Goal: Task Accomplishment & Management: Use online tool/utility

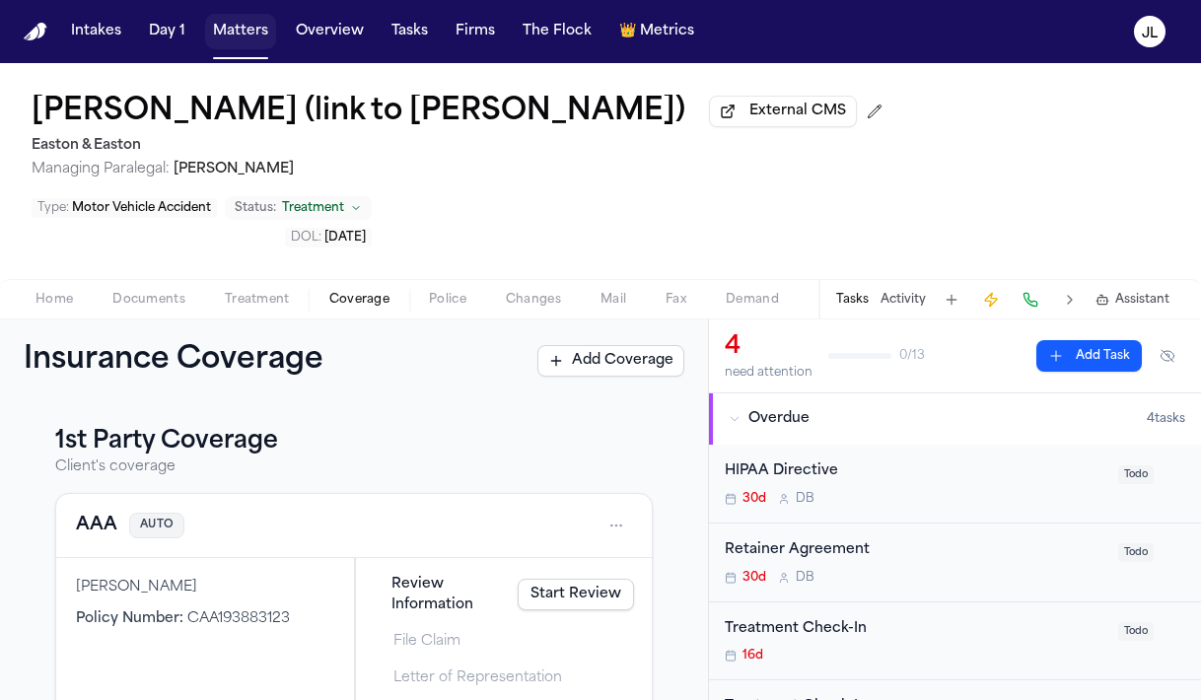
click at [248, 31] on button "Matters" at bounding box center [240, 31] width 71 height 35
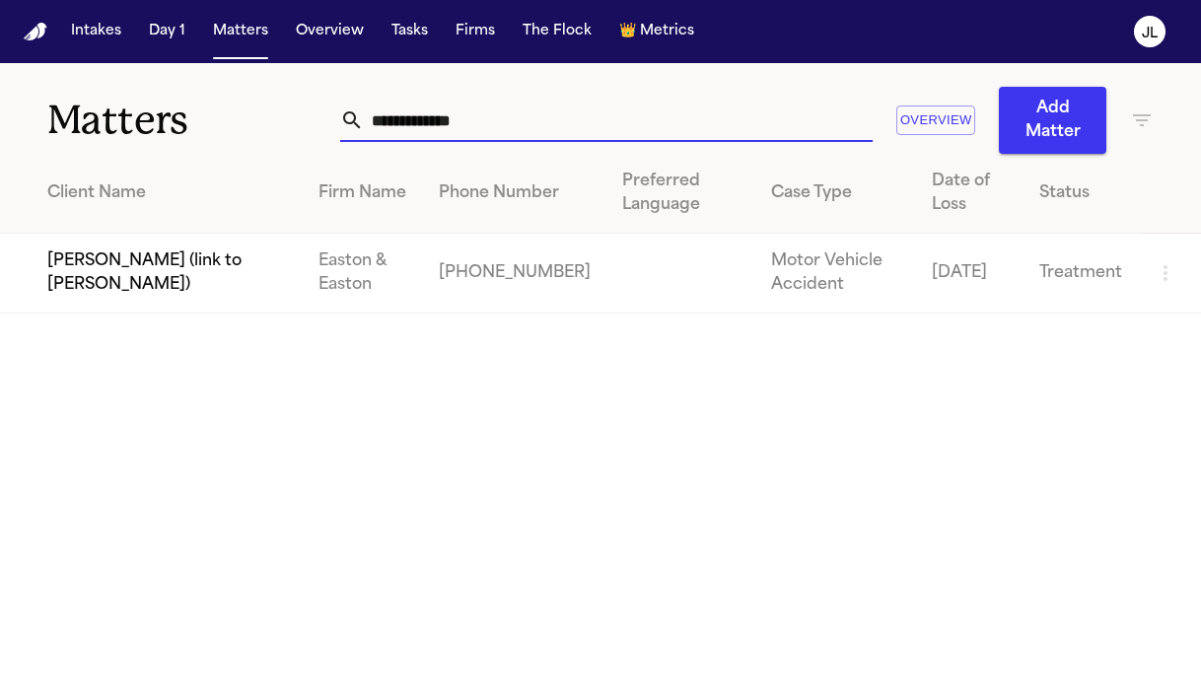
click at [447, 136] on input "**********" at bounding box center [618, 120] width 509 height 43
drag, startPoint x: 476, startPoint y: 120, endPoint x: 264, endPoint y: 122, distance: 212.0
click at [264, 122] on div "**********" at bounding box center [600, 108] width 1201 height 91
paste input "***"
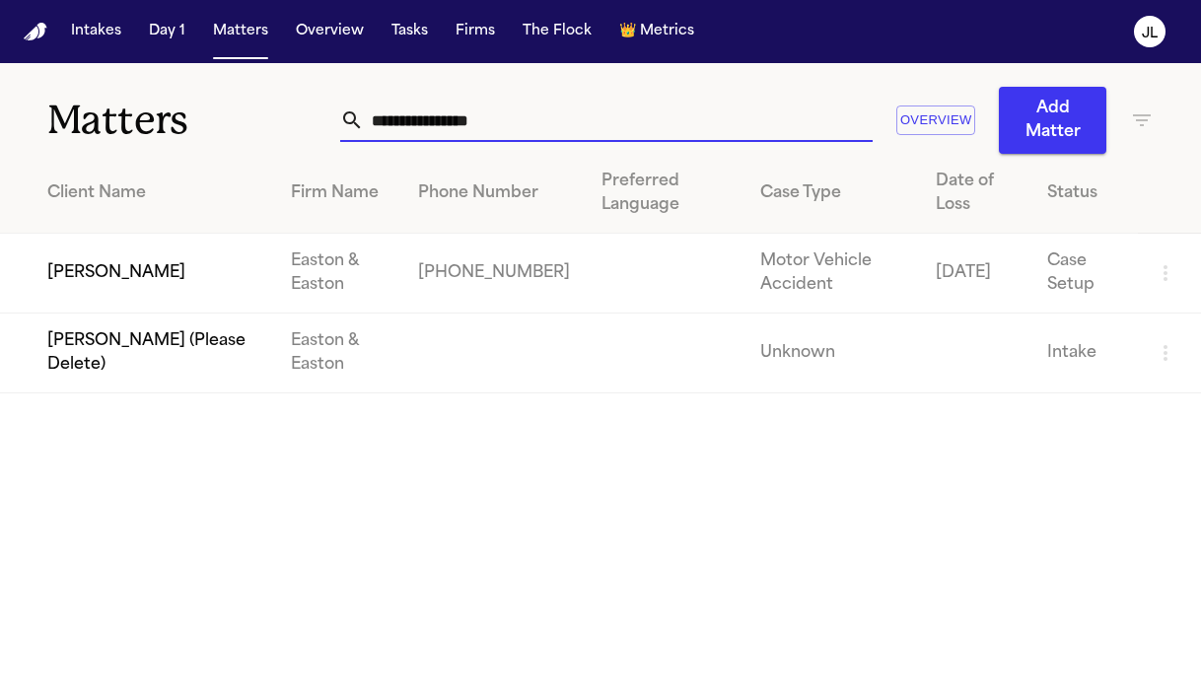
type input "**********"
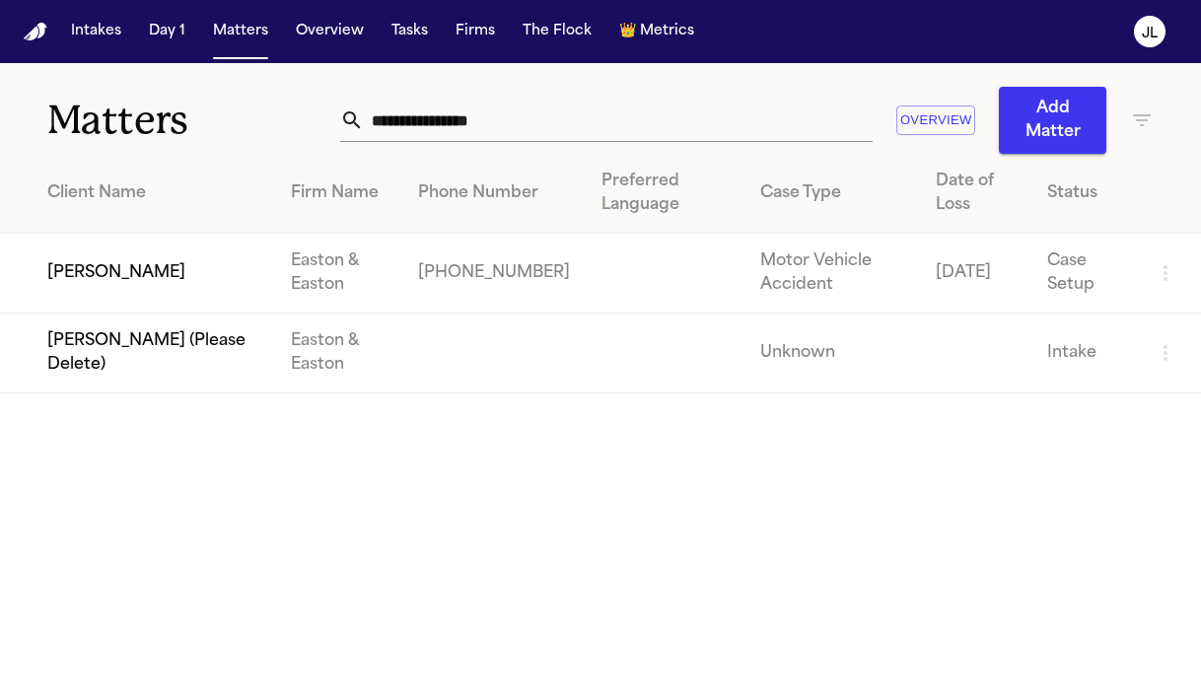
click at [98, 275] on td "[PERSON_NAME]" at bounding box center [137, 274] width 275 height 80
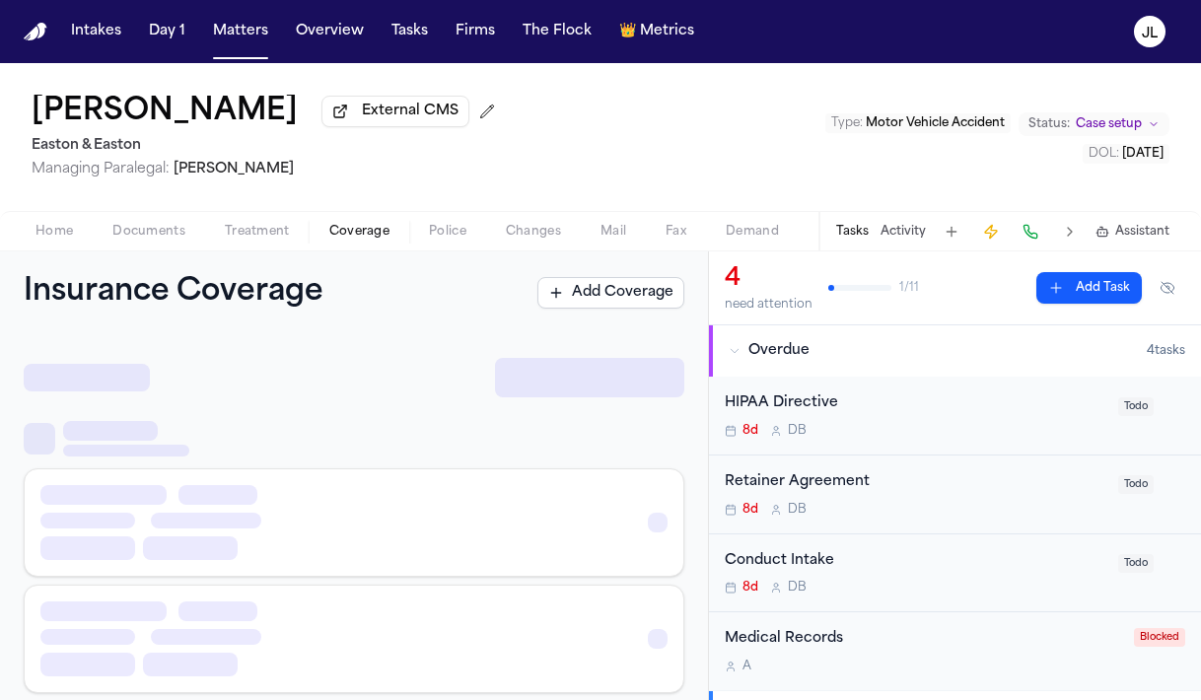
click at [358, 240] on span "Coverage" at bounding box center [359, 232] width 60 height 16
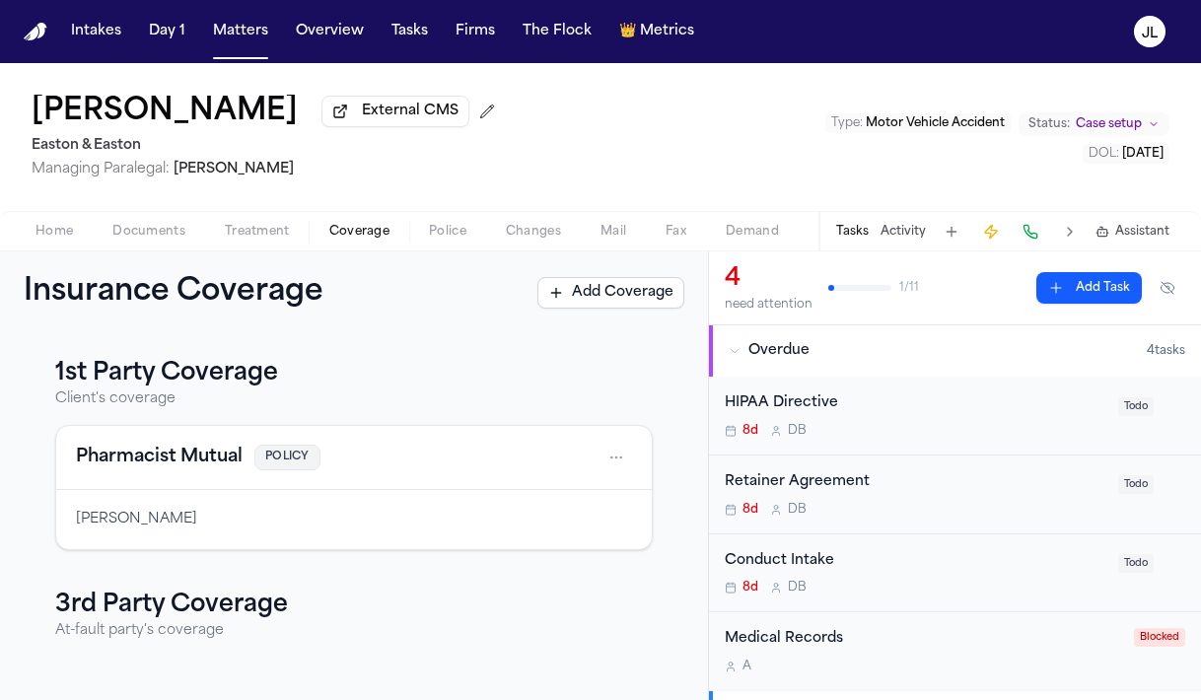
scroll to position [130, 0]
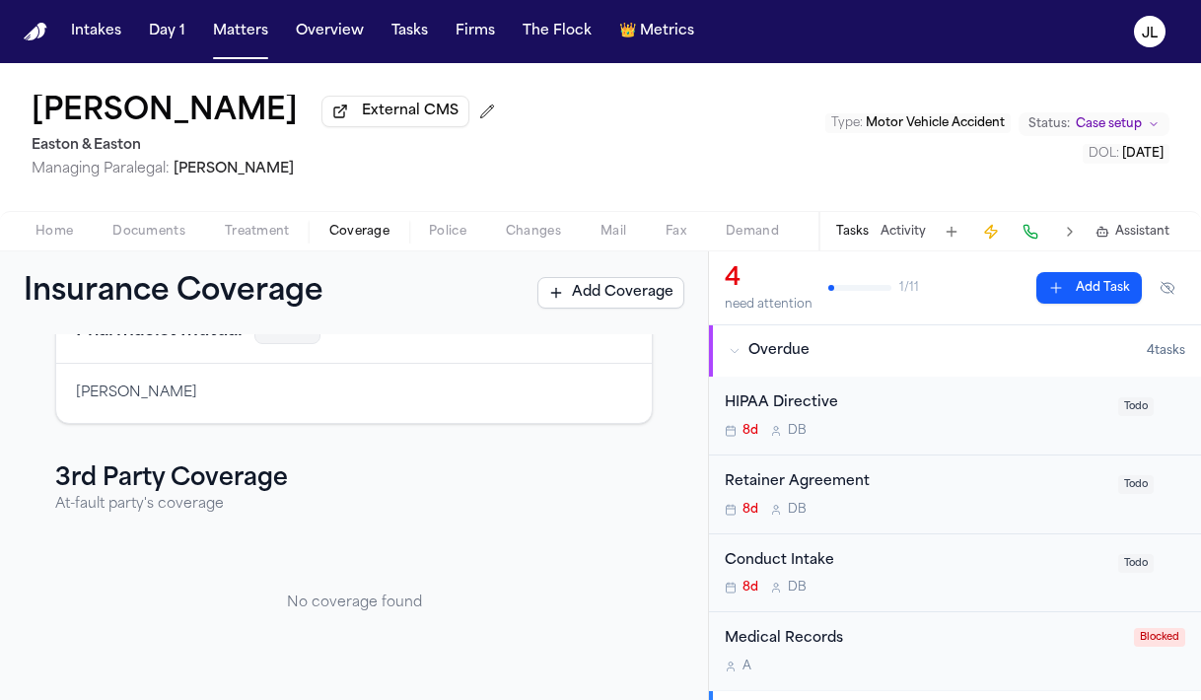
drag, startPoint x: 288, startPoint y: 110, endPoint x: 22, endPoint y: 113, distance: 266.2
click at [22, 113] on div "[PERSON_NAME] External CMS Easton & Easton Managing Paralegal: [PERSON_NAME] Ty…" at bounding box center [600, 137] width 1201 height 148
copy h1 "[PERSON_NAME]"
click at [144, 248] on div "Home Documents Treatment Coverage Police Changes Mail Fax Demand Workspaces Art…" at bounding box center [600, 230] width 1201 height 39
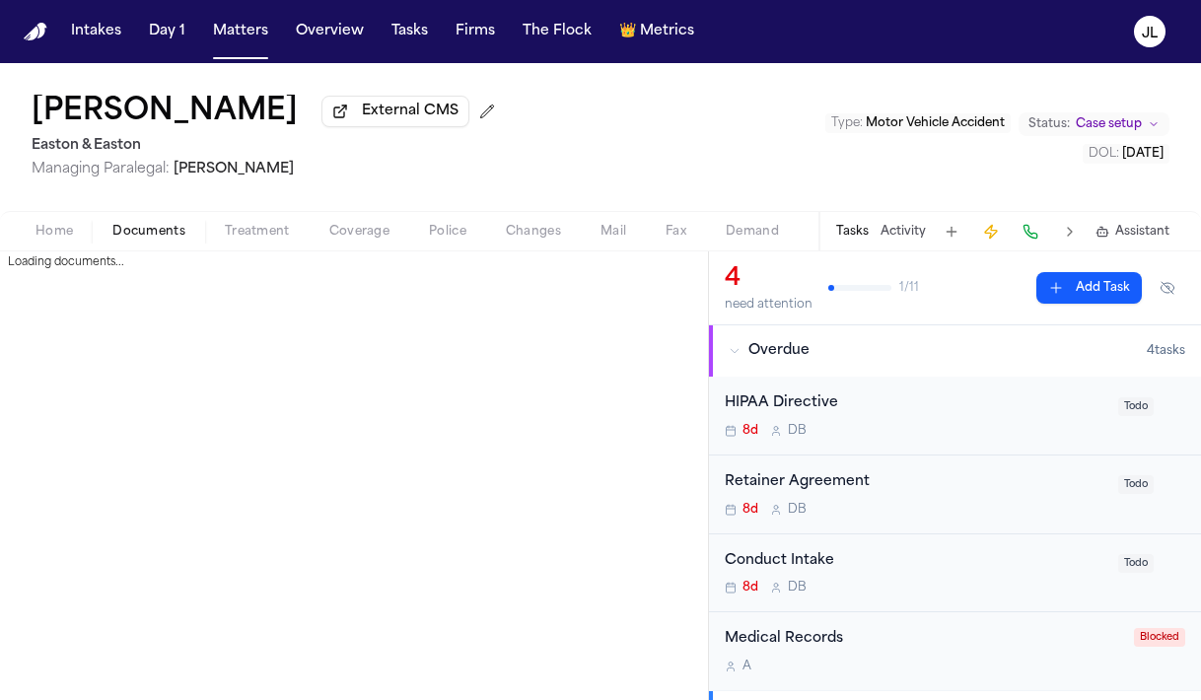
click at [145, 240] on span "Documents" at bounding box center [148, 232] width 73 height 16
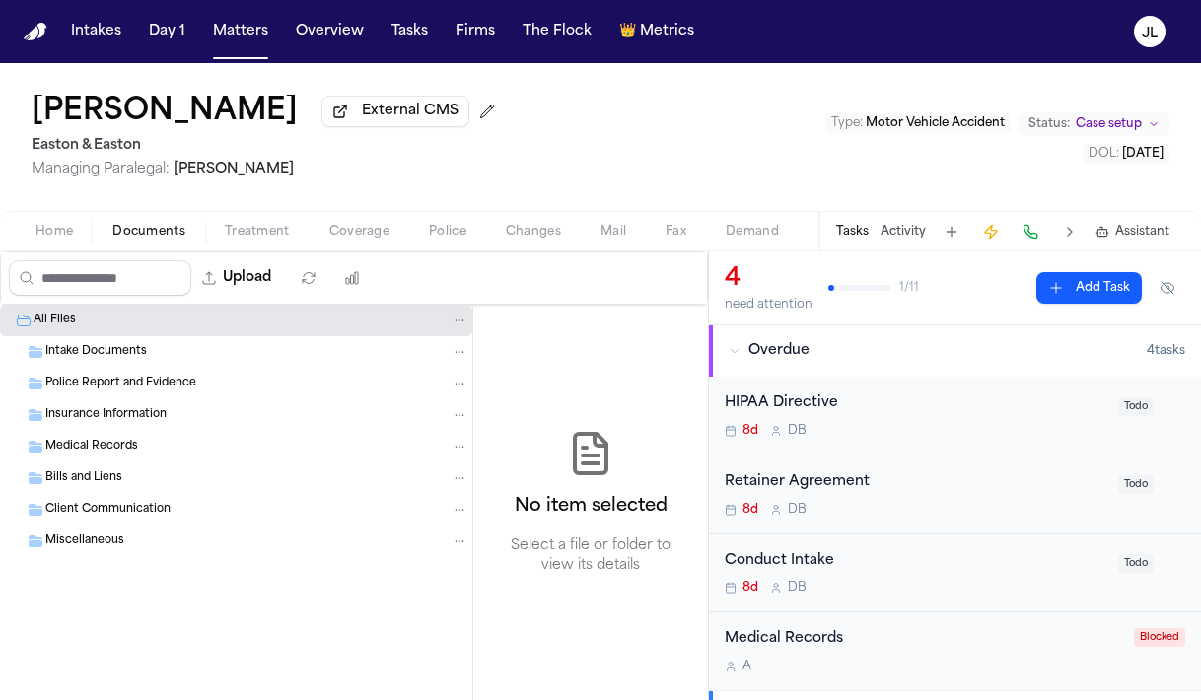
click at [132, 419] on span "Insurance Information" at bounding box center [105, 415] width 121 height 17
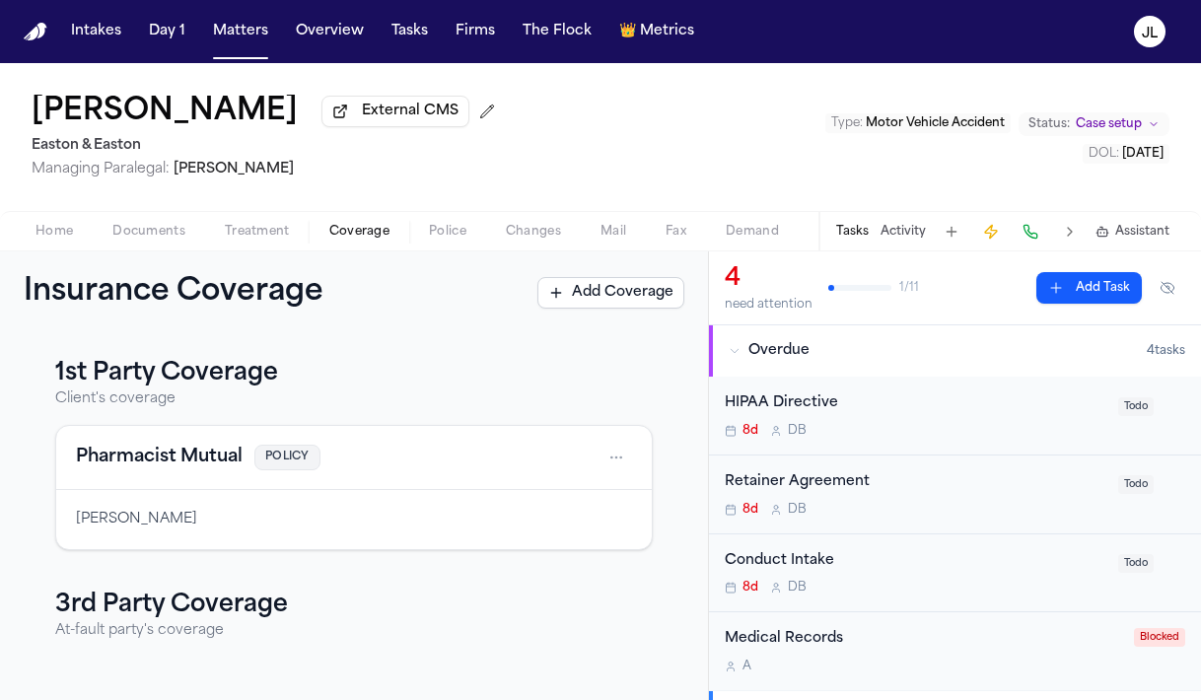
click at [329, 230] on span "Coverage" at bounding box center [359, 232] width 60 height 16
click at [1022, 243] on button at bounding box center [1031, 232] width 28 height 28
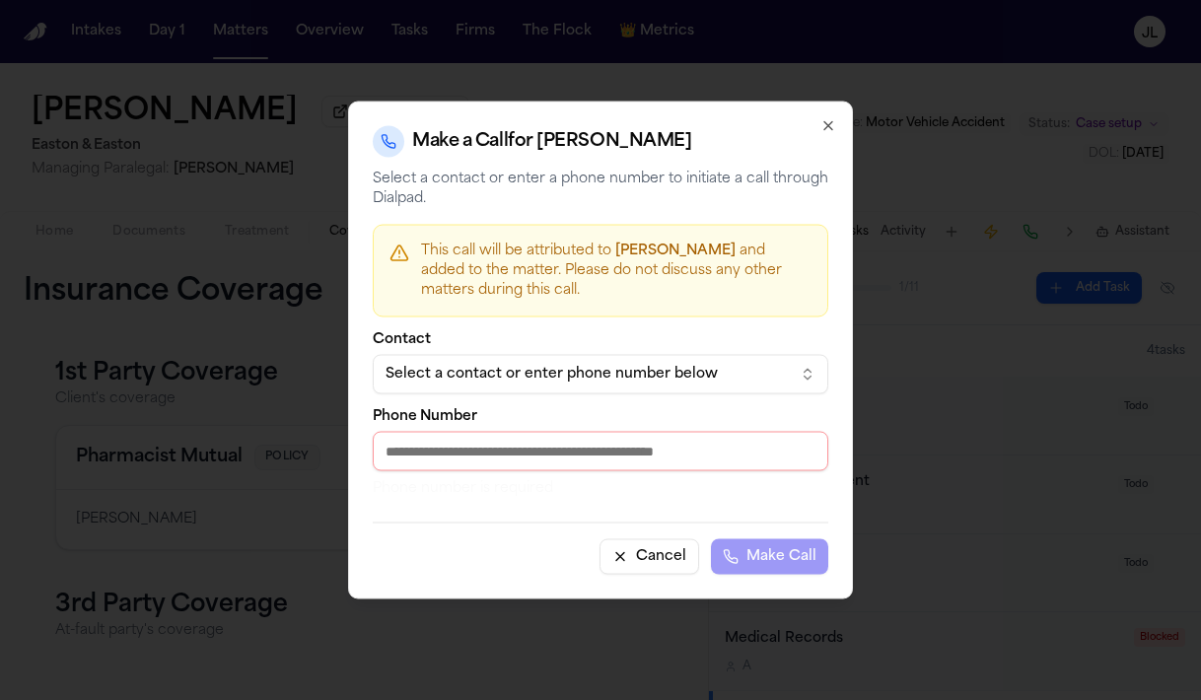
click at [604, 458] on input "Phone Number" at bounding box center [601, 451] width 456 height 39
paste input "**********"
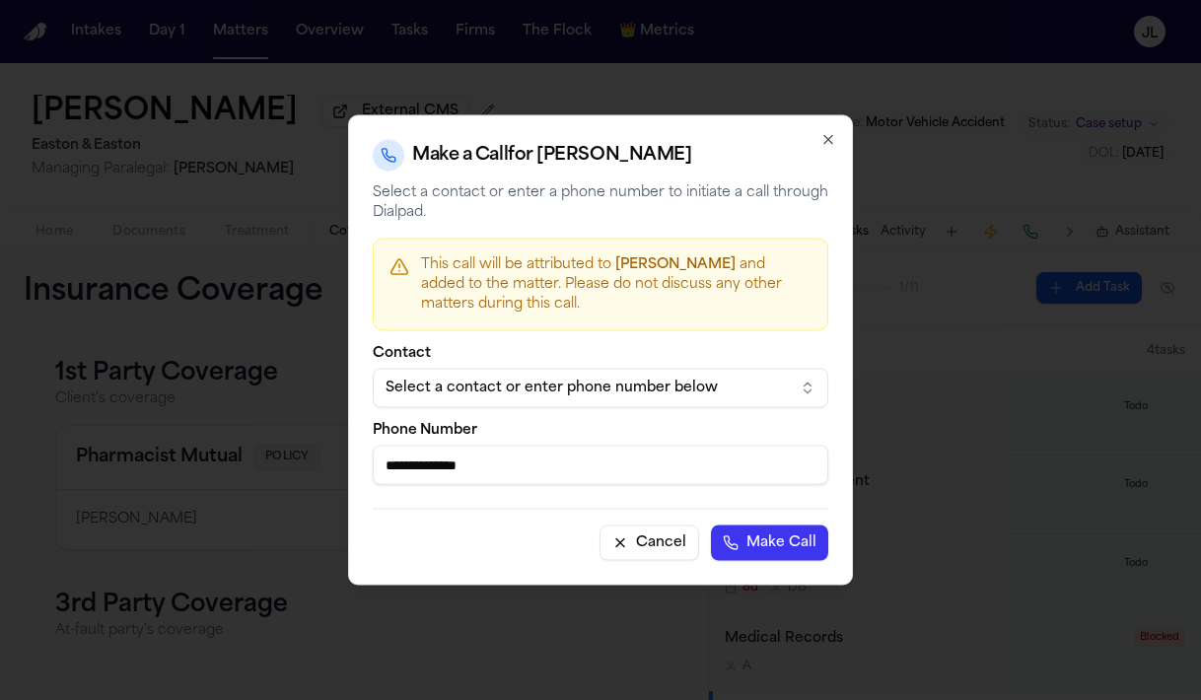
type input "**********"
click at [799, 545] on button "Make Call" at bounding box center [769, 543] width 117 height 35
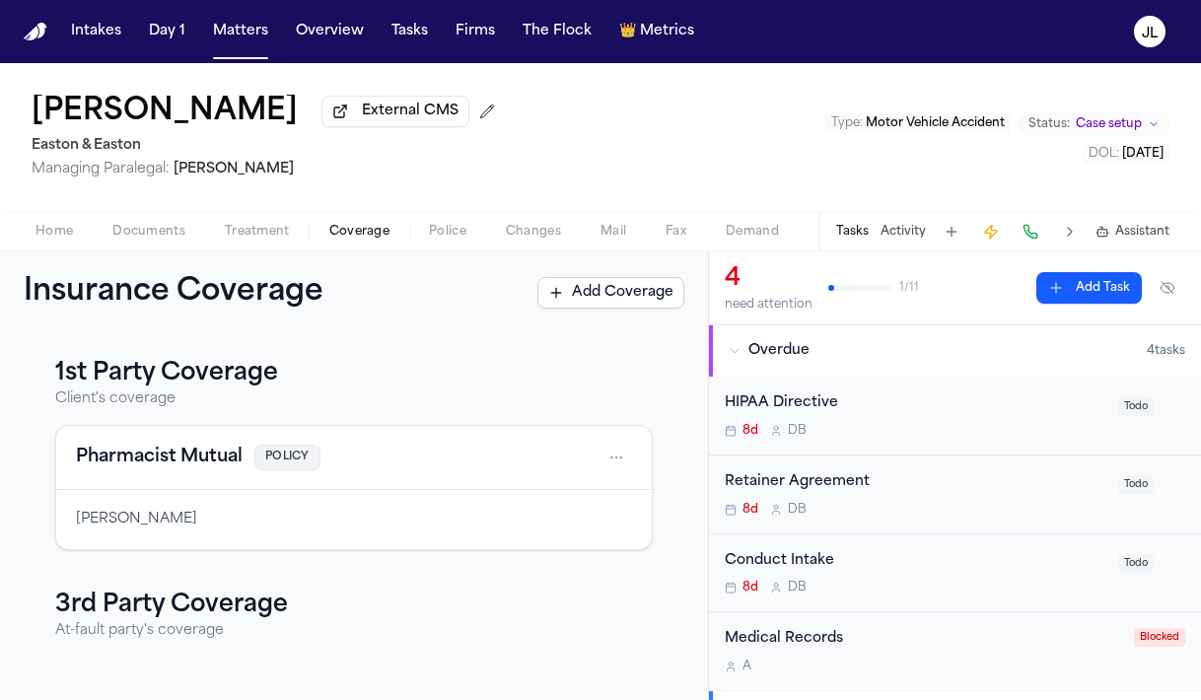
click at [1035, 230] on button at bounding box center [1031, 232] width 28 height 28
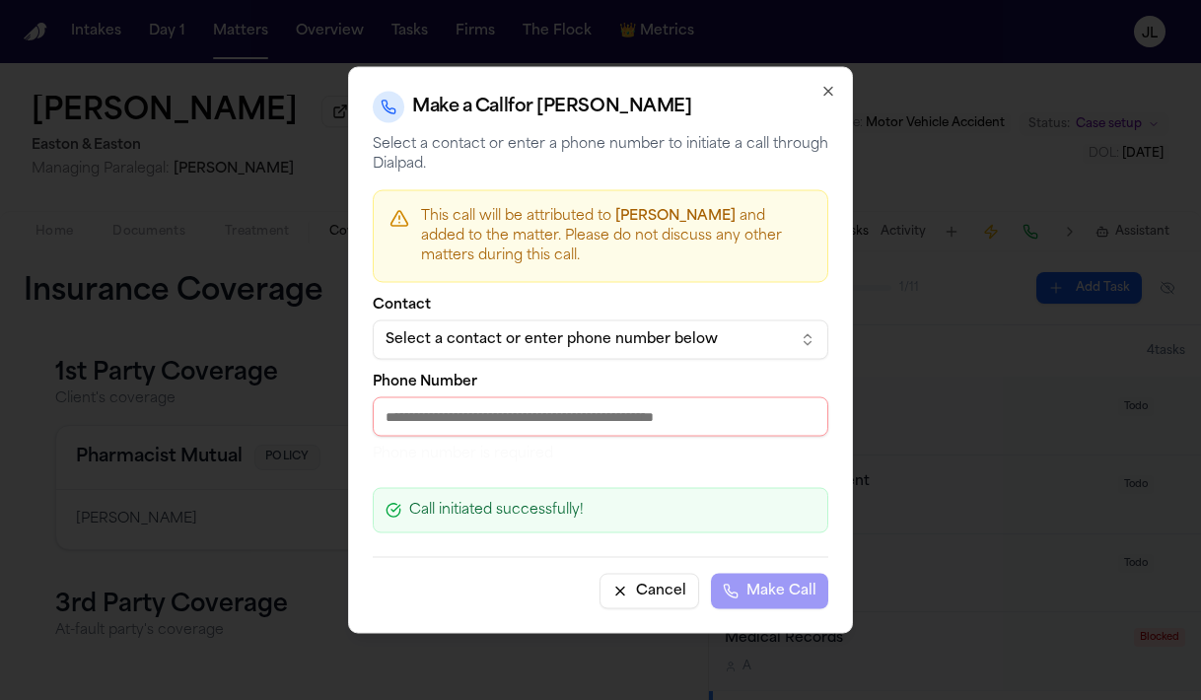
click at [540, 426] on input "Phone Number" at bounding box center [601, 416] width 456 height 39
paste input "**********"
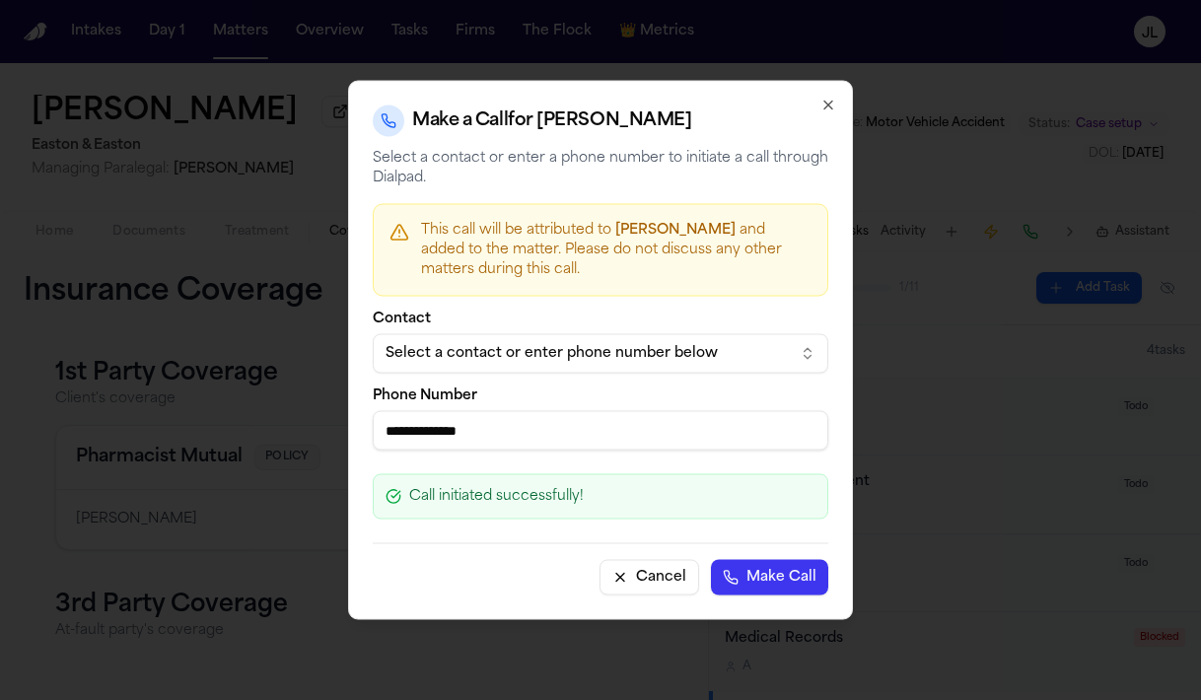
type input "**********"
click at [745, 568] on button "Make Call" at bounding box center [769, 577] width 117 height 35
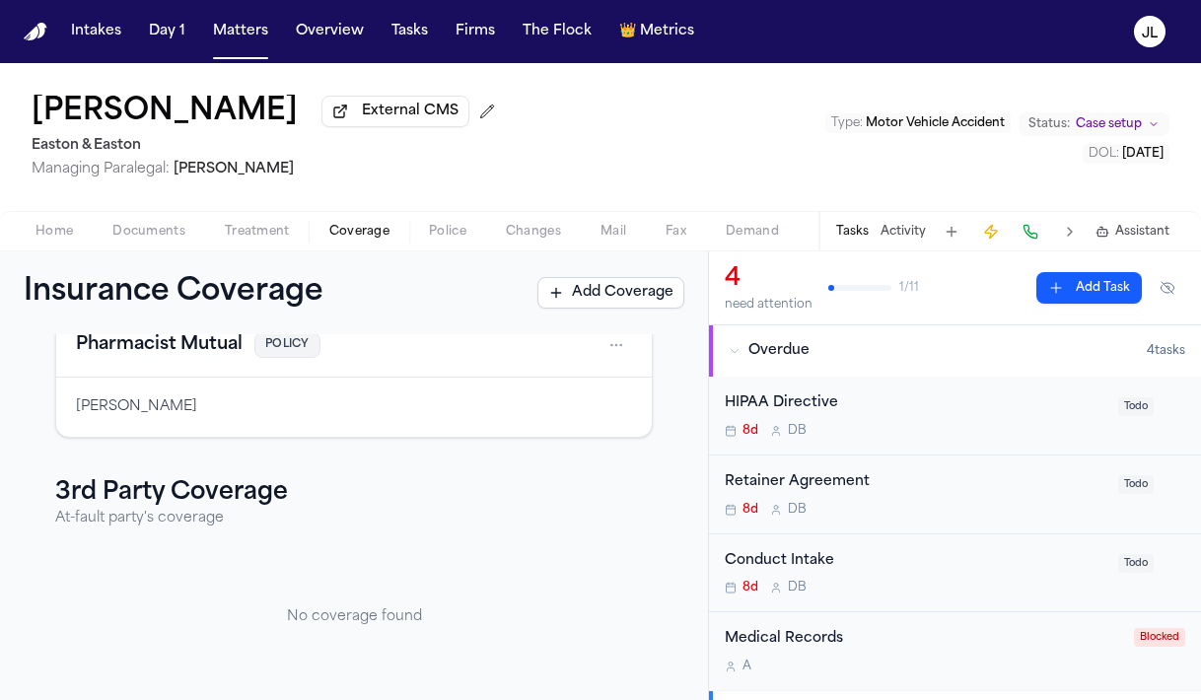
scroll to position [114, 0]
click at [232, 34] on button "Matters" at bounding box center [240, 31] width 71 height 35
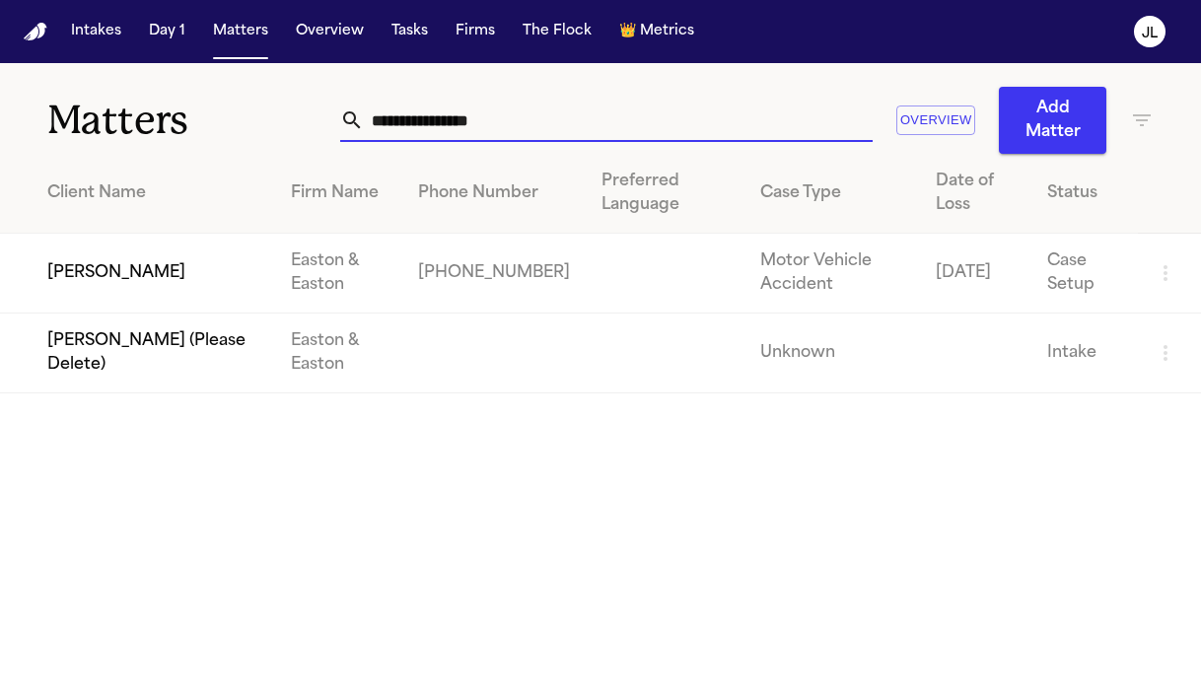
drag, startPoint x: 557, startPoint y: 135, endPoint x: 298, endPoint y: 112, distance: 260.3
click at [296, 115] on div "**********" at bounding box center [600, 108] width 1201 height 91
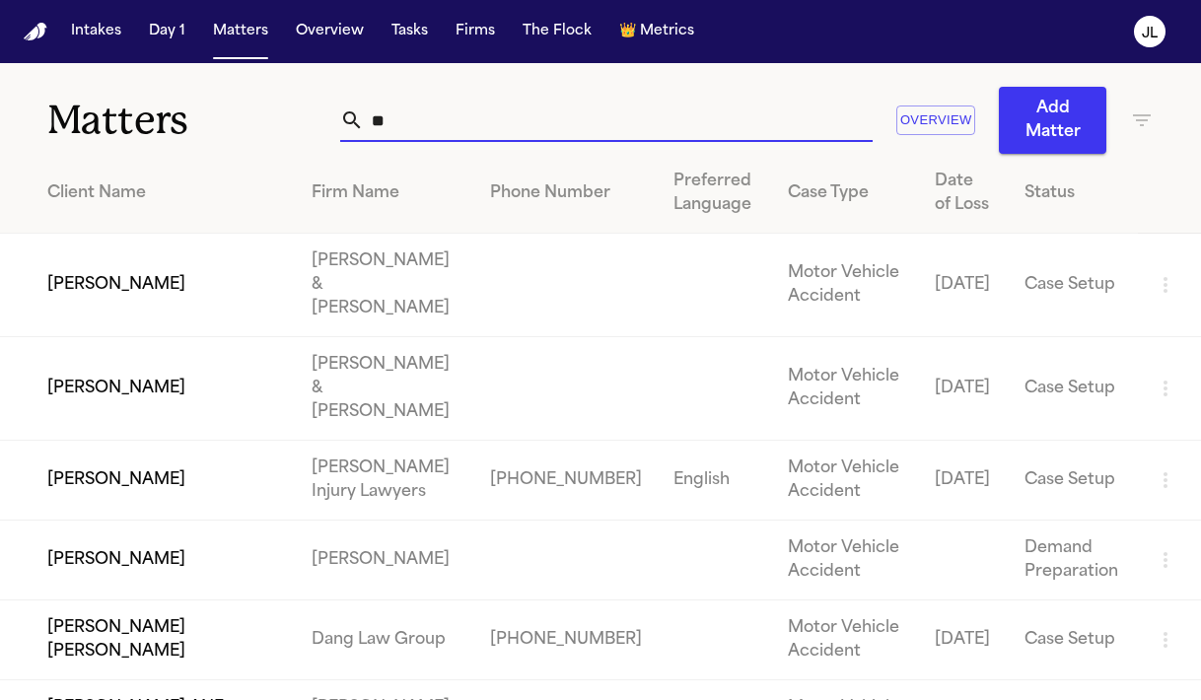
type input "*"
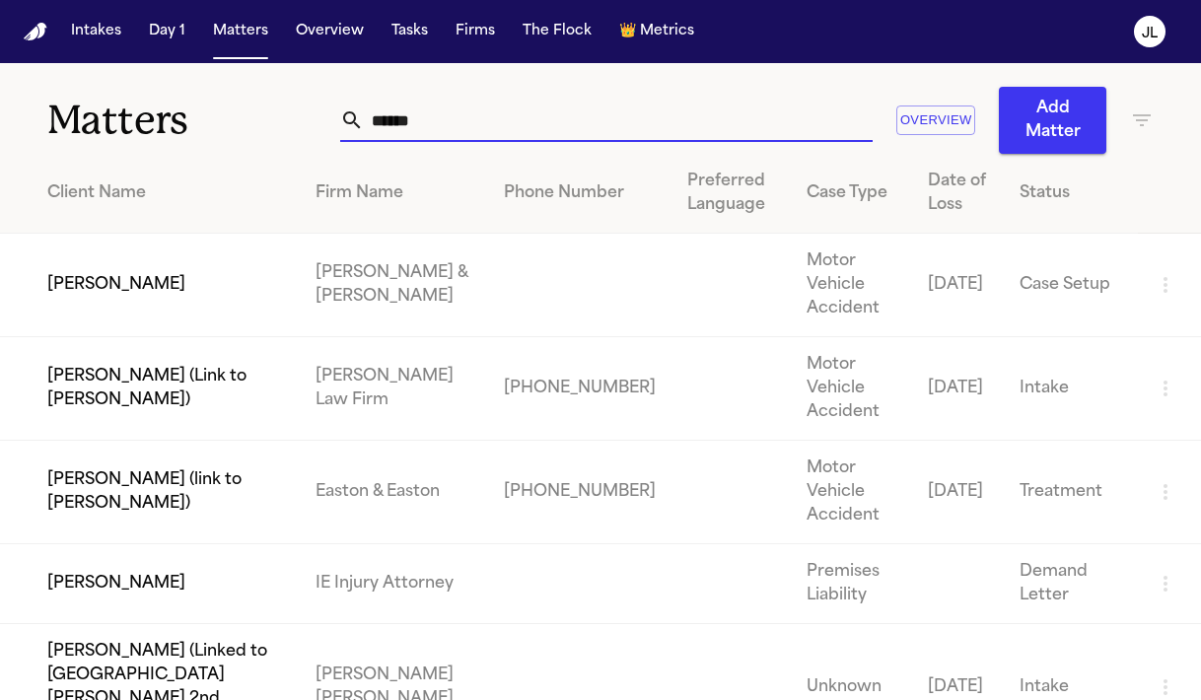
click at [364, 106] on input "******" at bounding box center [618, 120] width 509 height 43
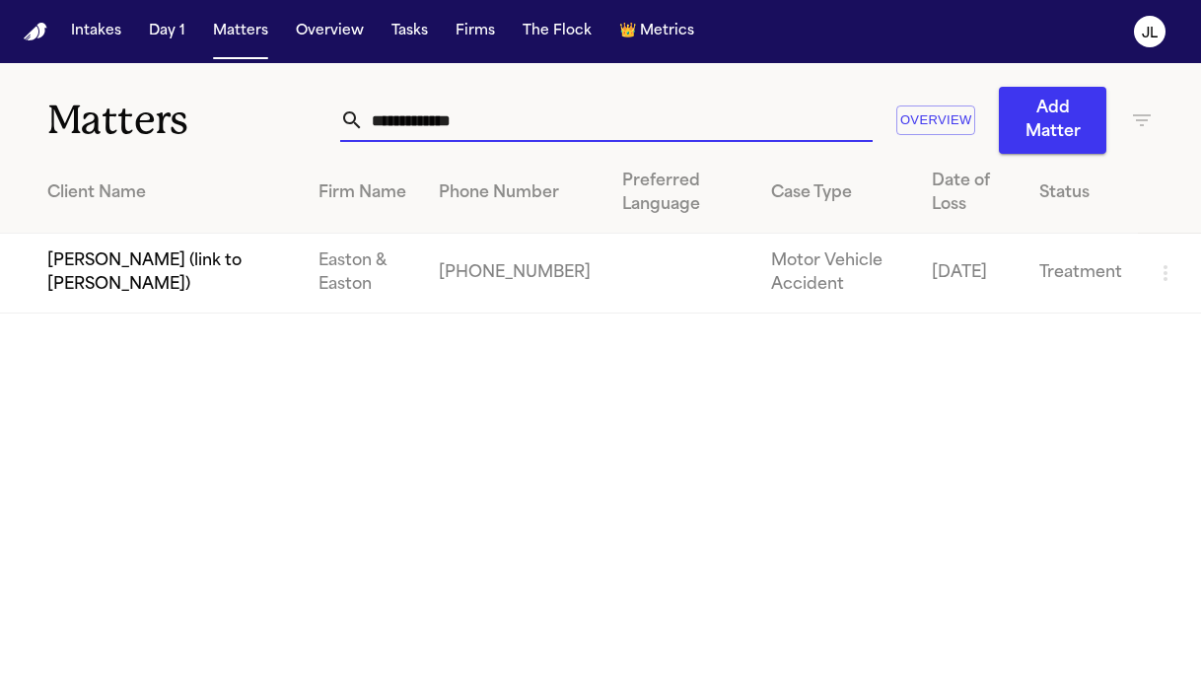
type input "**********"
click at [184, 293] on td "[PERSON_NAME] (link to [PERSON_NAME])" at bounding box center [151, 274] width 303 height 80
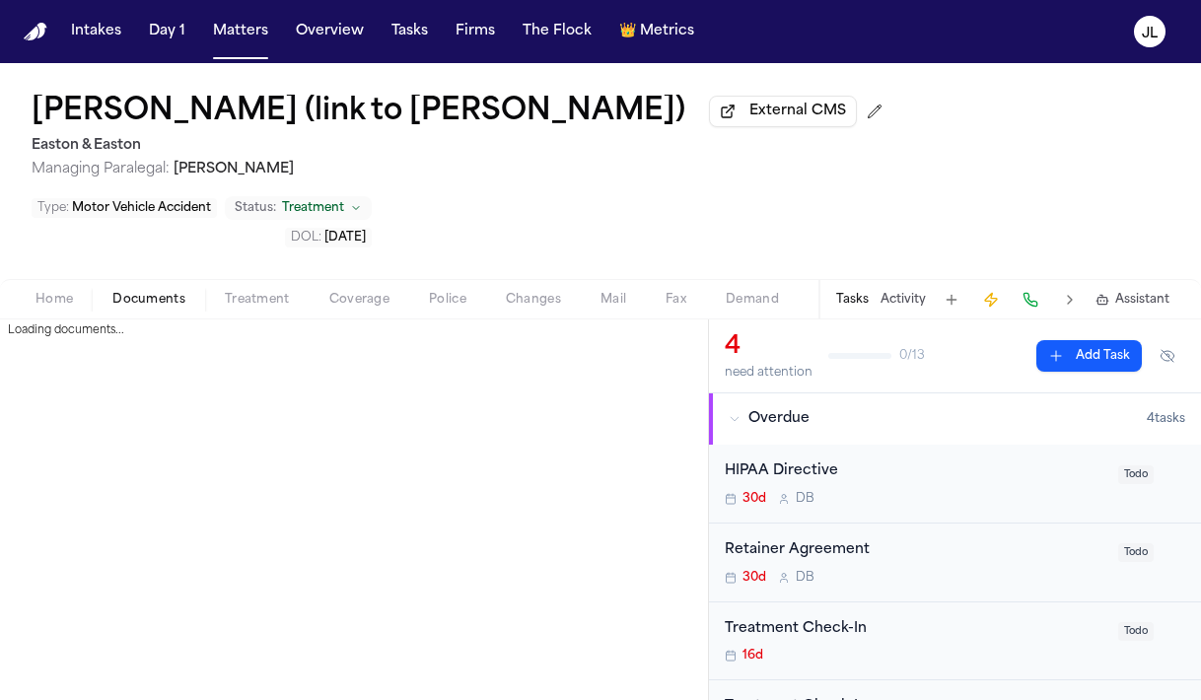
click at [155, 292] on span "Documents" at bounding box center [148, 300] width 73 height 16
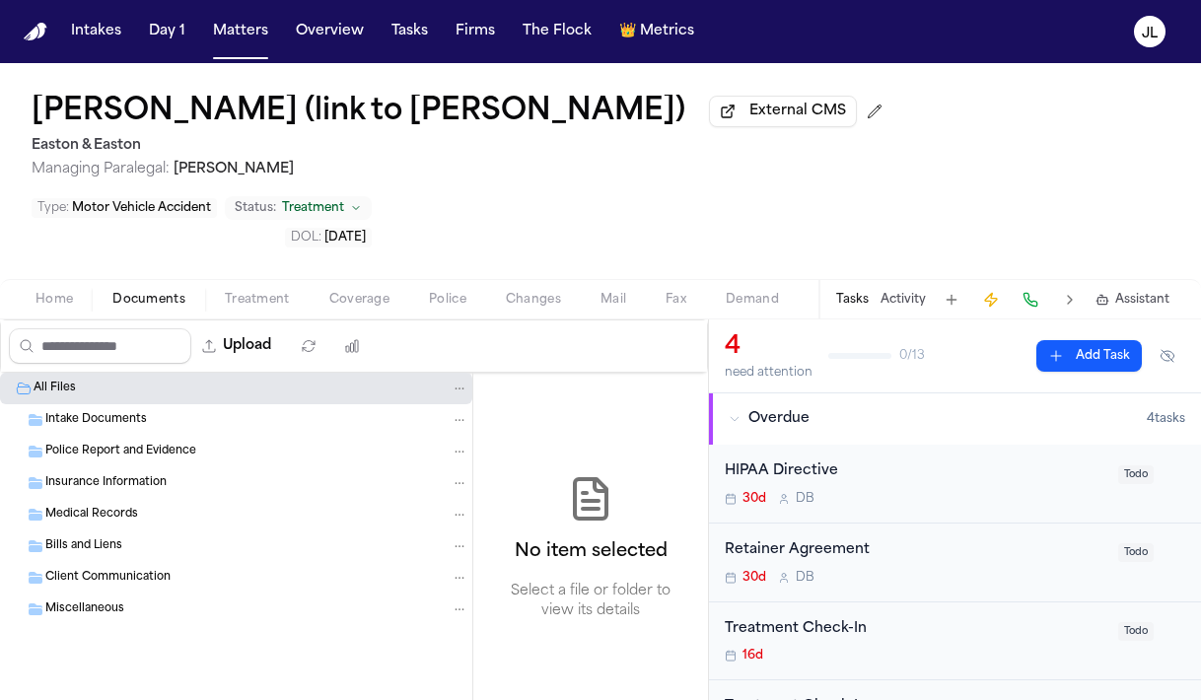
click at [137, 475] on span "Insurance Information" at bounding box center [105, 483] width 121 height 17
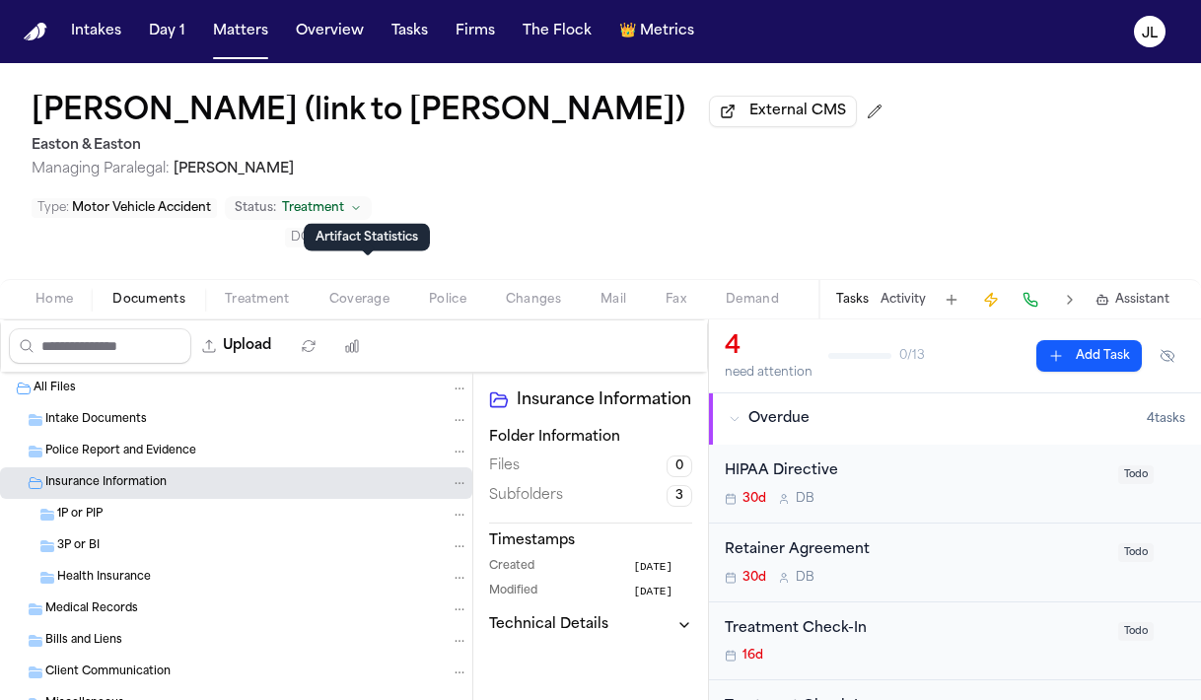
click at [386, 246] on div "Artifact Statistics Artifact Statistics" at bounding box center [367, 238] width 126 height 28
click at [380, 292] on span "Coverage" at bounding box center [359, 300] width 60 height 16
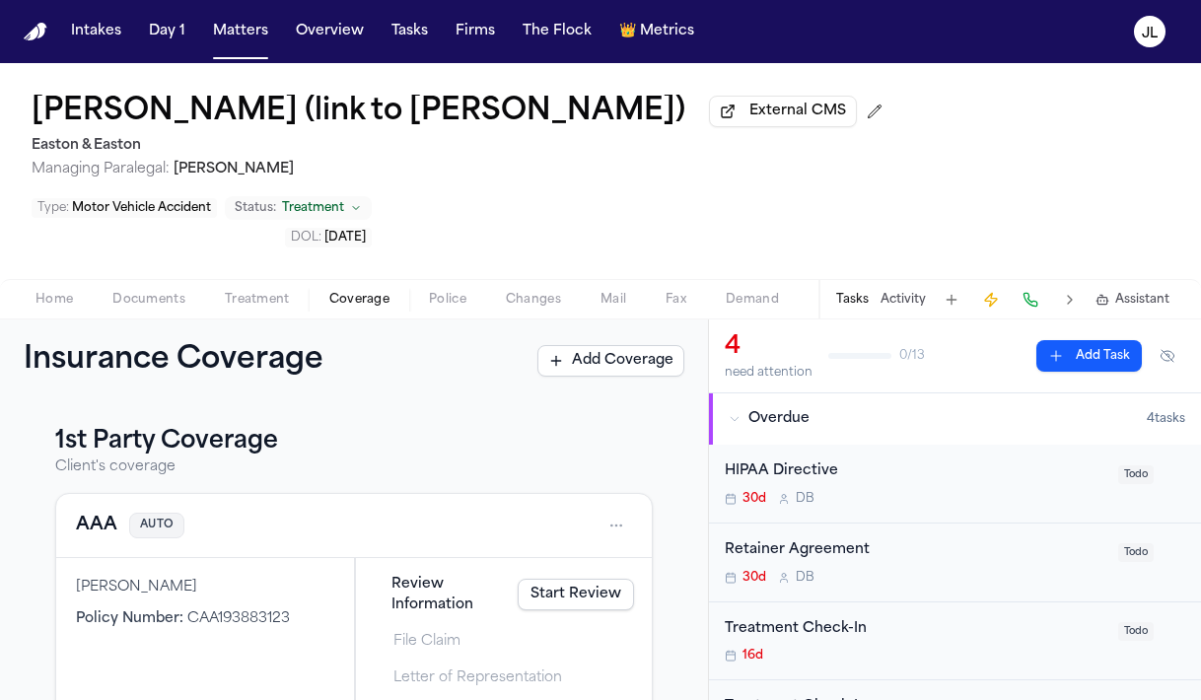
click at [90, 512] on button "AAA" at bounding box center [96, 526] width 41 height 28
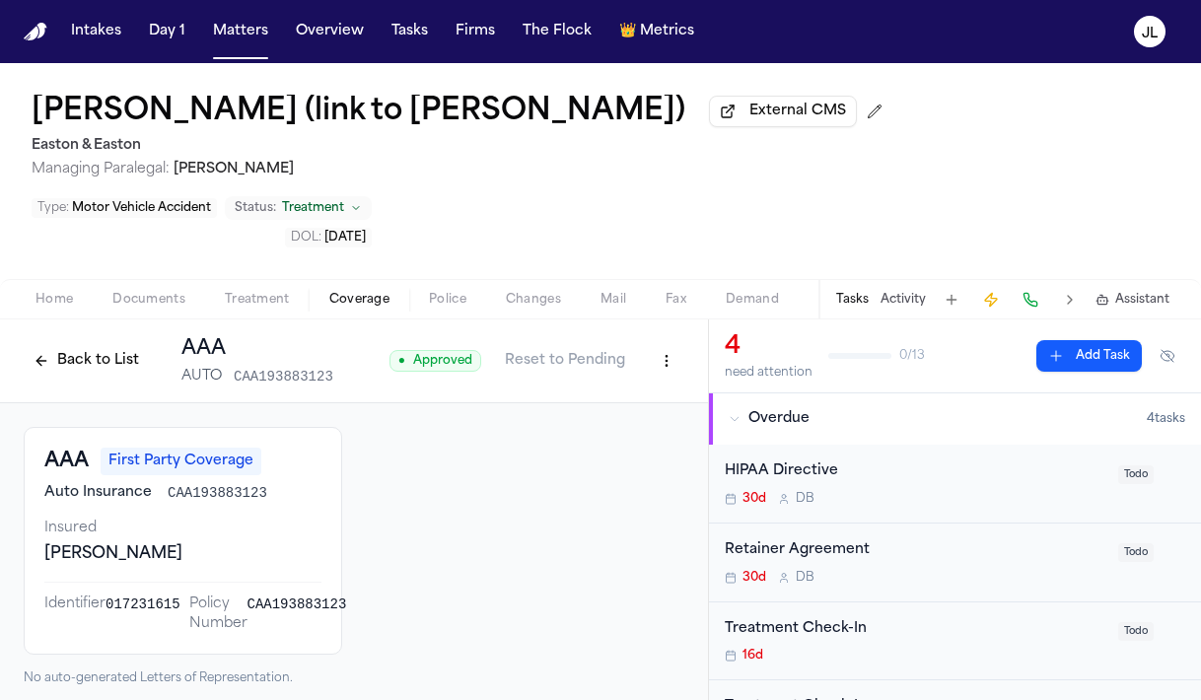
click at [109, 345] on button "Back to List" at bounding box center [86, 361] width 125 height 32
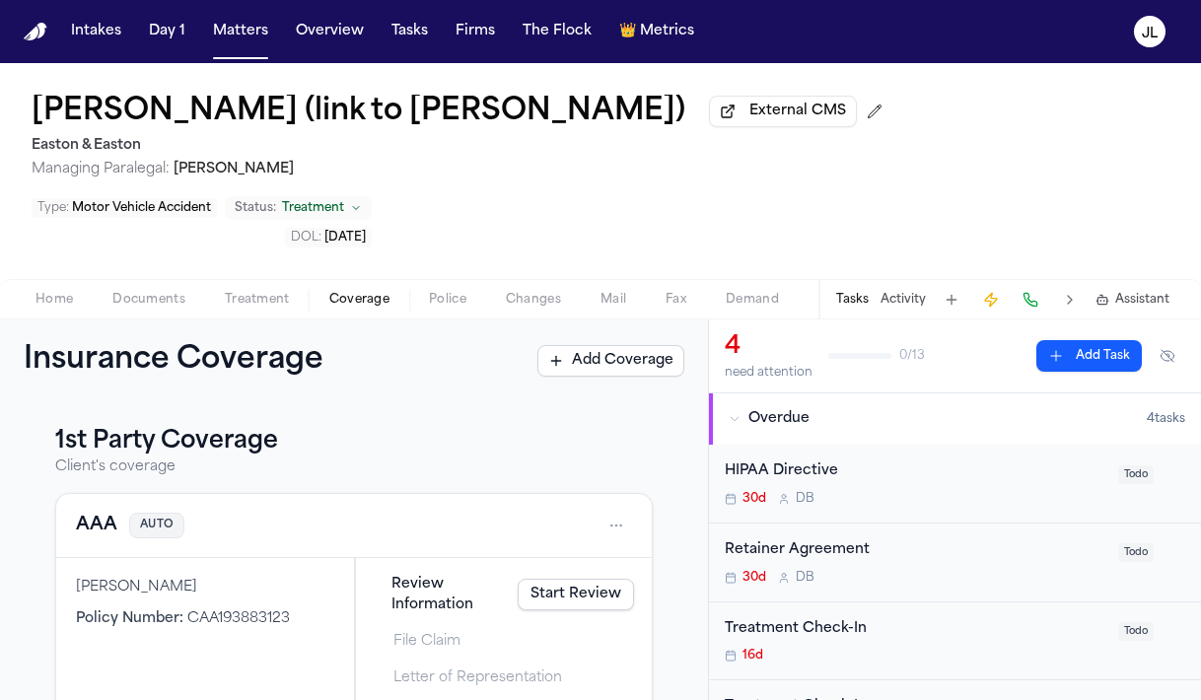
click at [109, 512] on button "AAA" at bounding box center [96, 526] width 41 height 28
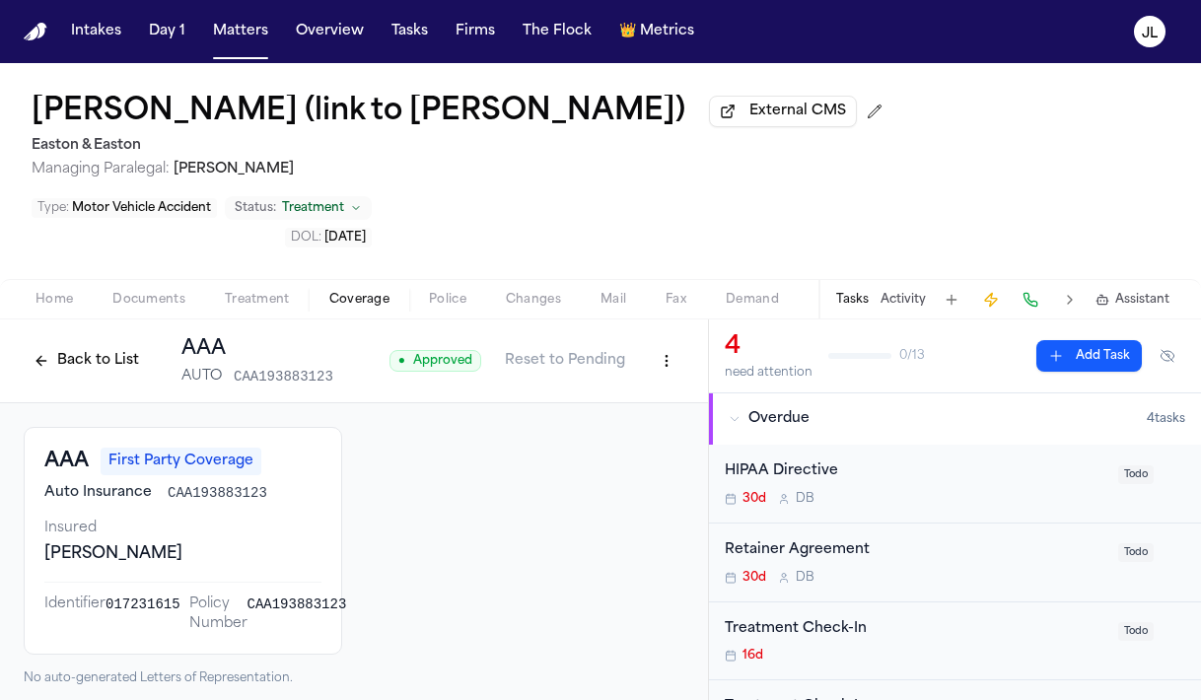
click at [110, 345] on button "Back to List" at bounding box center [86, 361] width 125 height 32
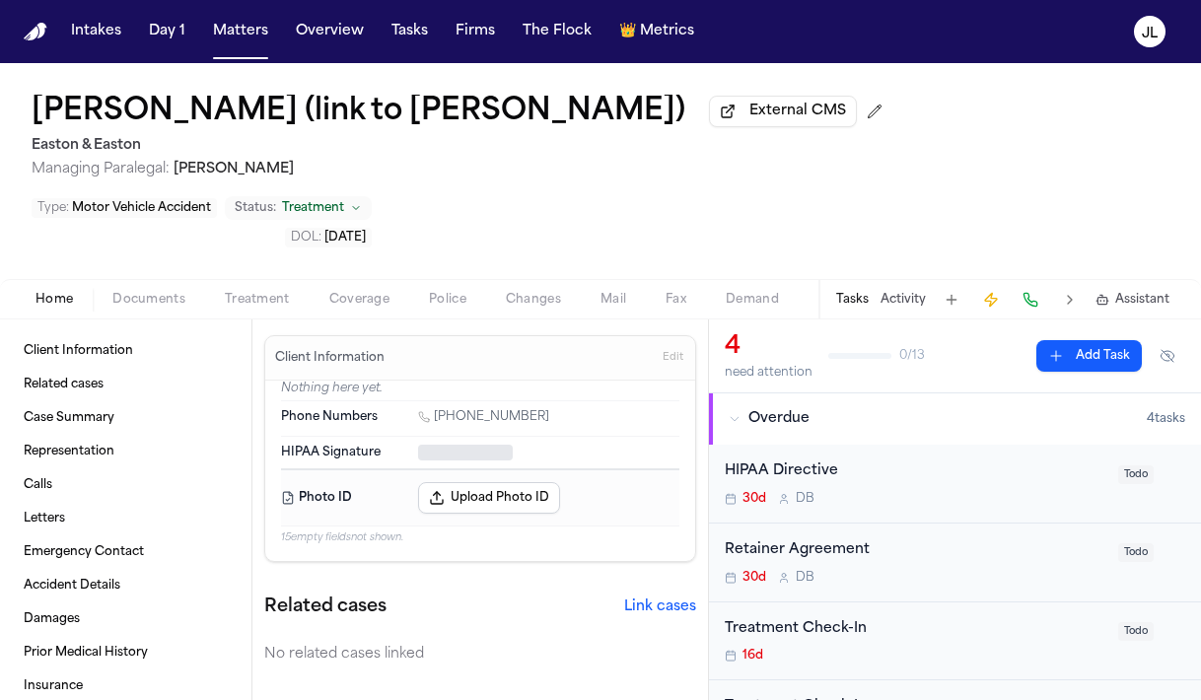
click at [42, 310] on span "button" at bounding box center [54, 311] width 61 height 2
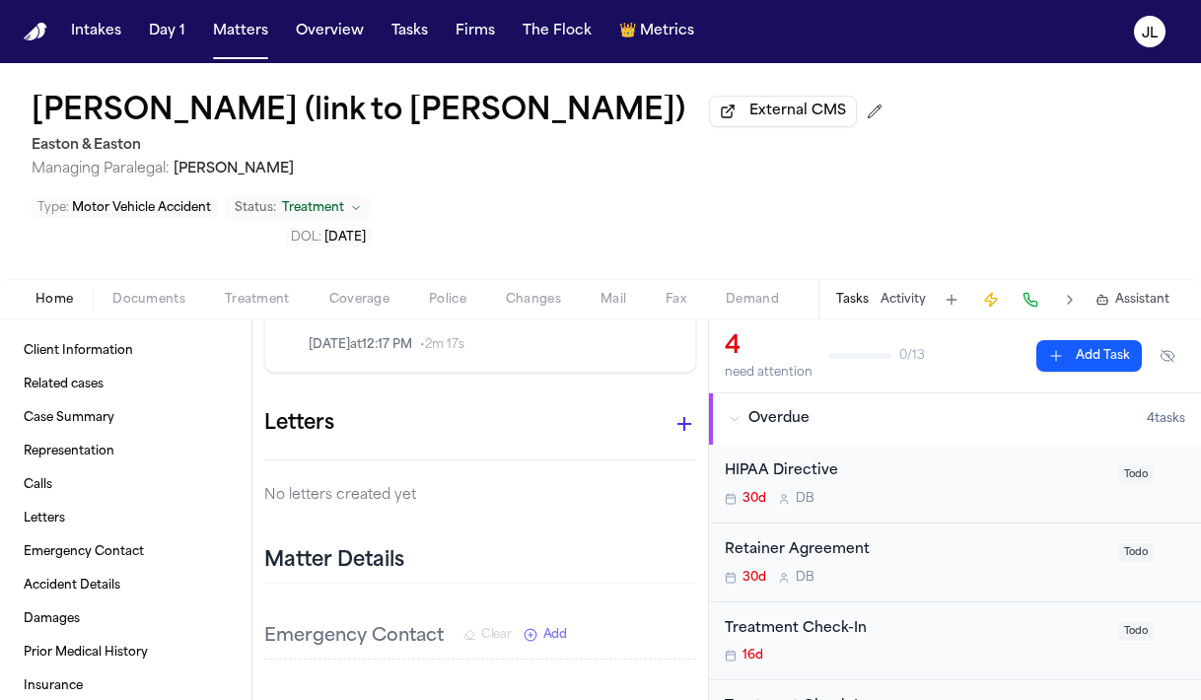
scroll to position [889, 0]
click at [689, 416] on icon "button" at bounding box center [684, 428] width 24 height 24
click at [685, 357] on div at bounding box center [600, 350] width 1201 height 700
click at [352, 292] on span "Coverage" at bounding box center [359, 300] width 60 height 16
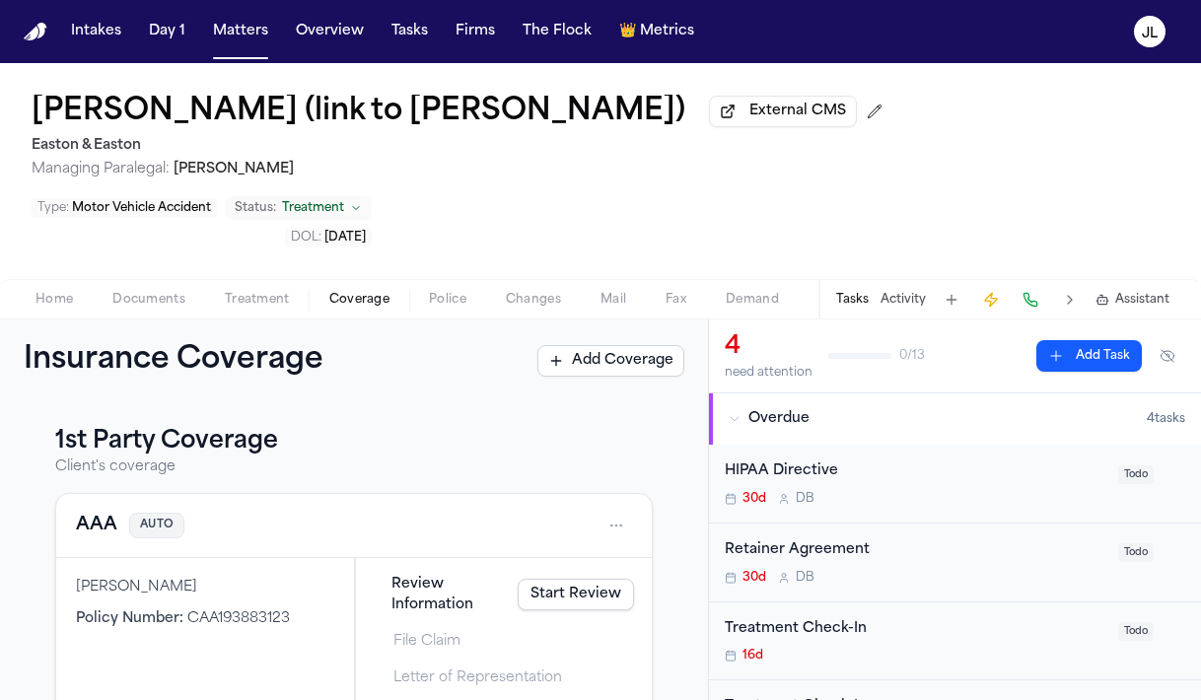
click at [151, 292] on span "Documents" at bounding box center [148, 300] width 73 height 16
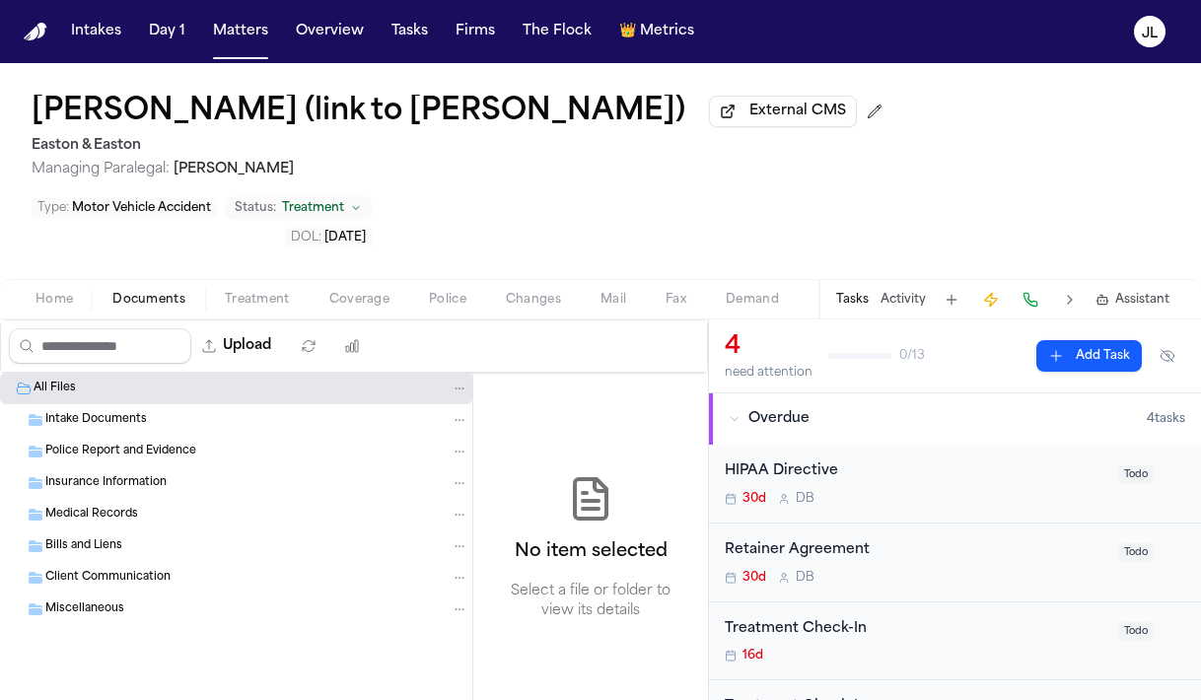
click at [104, 475] on span "Insurance Information" at bounding box center [105, 483] width 121 height 17
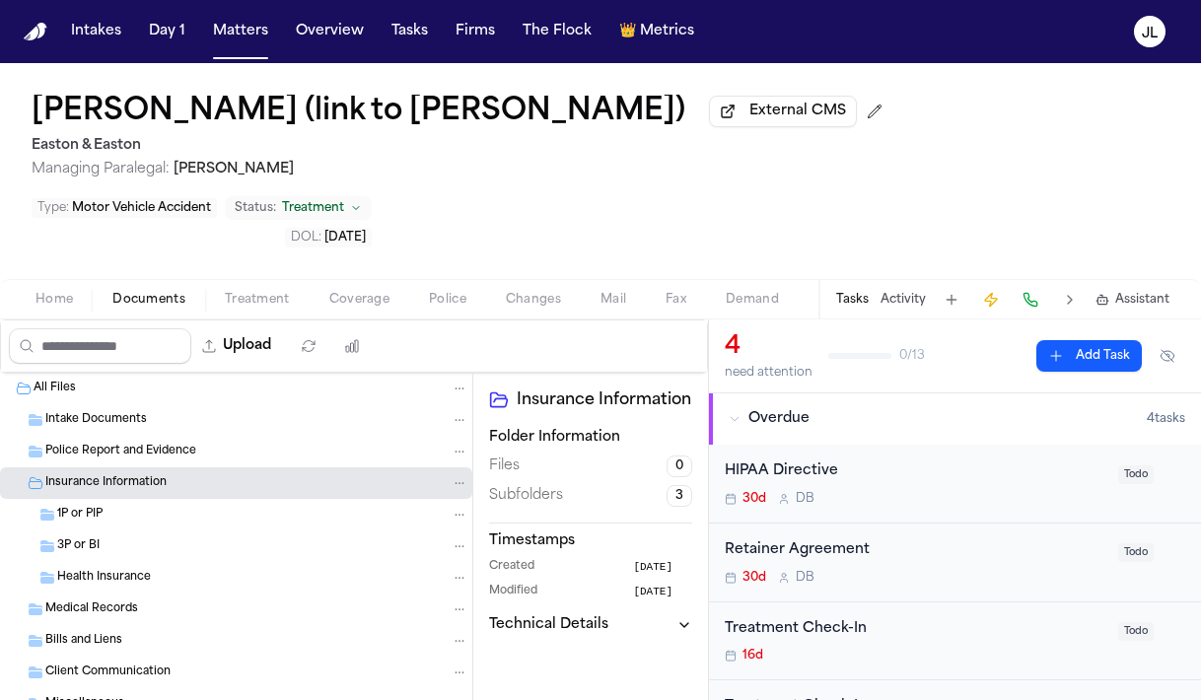
click at [84, 538] on span "3P or BI" at bounding box center [78, 546] width 42 height 17
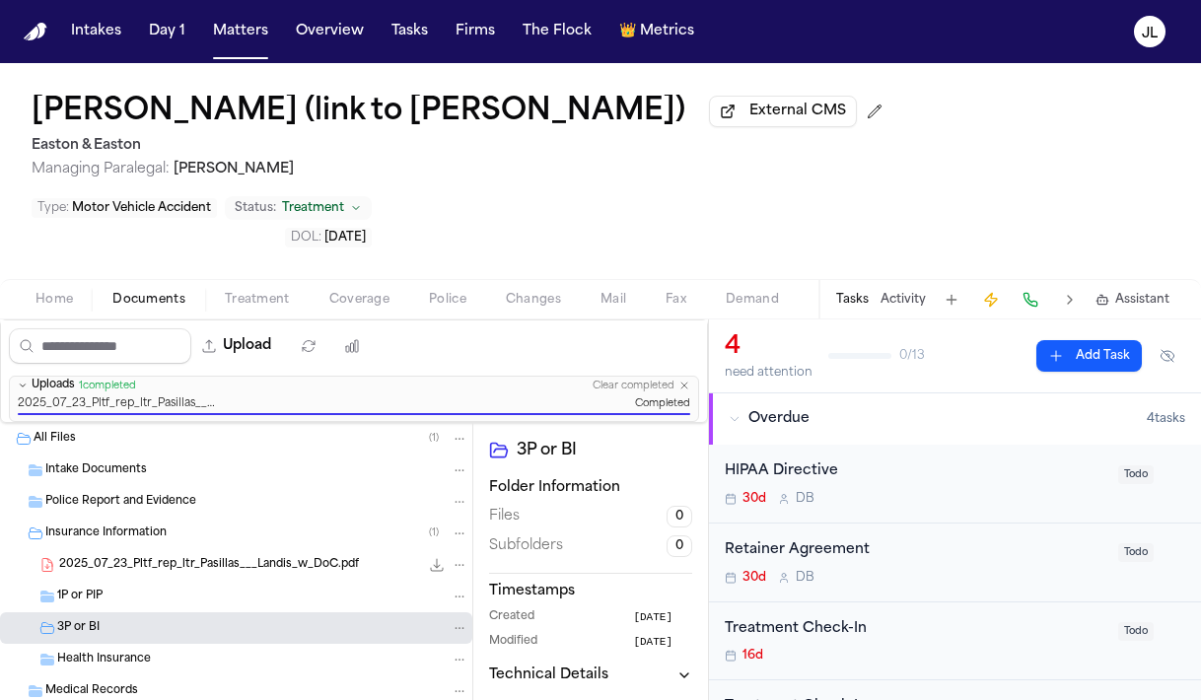
click at [173, 549] on div "2025_07_23_Pltf_rep_ltr_Pasillas___Landis_w_DoC.pdf 314.4 KB • PDF" at bounding box center [236, 565] width 472 height 32
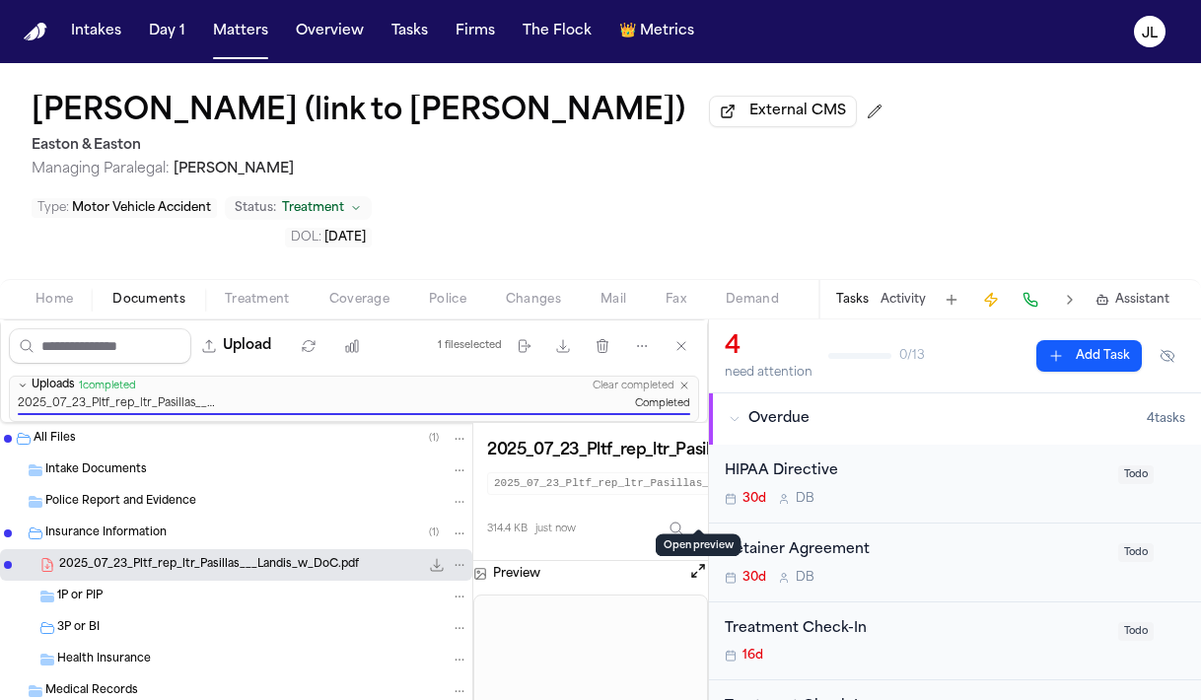
click at [695, 561] on button at bounding box center [698, 574] width 20 height 26
click at [695, 561] on button "Open preview" at bounding box center [698, 571] width 20 height 20
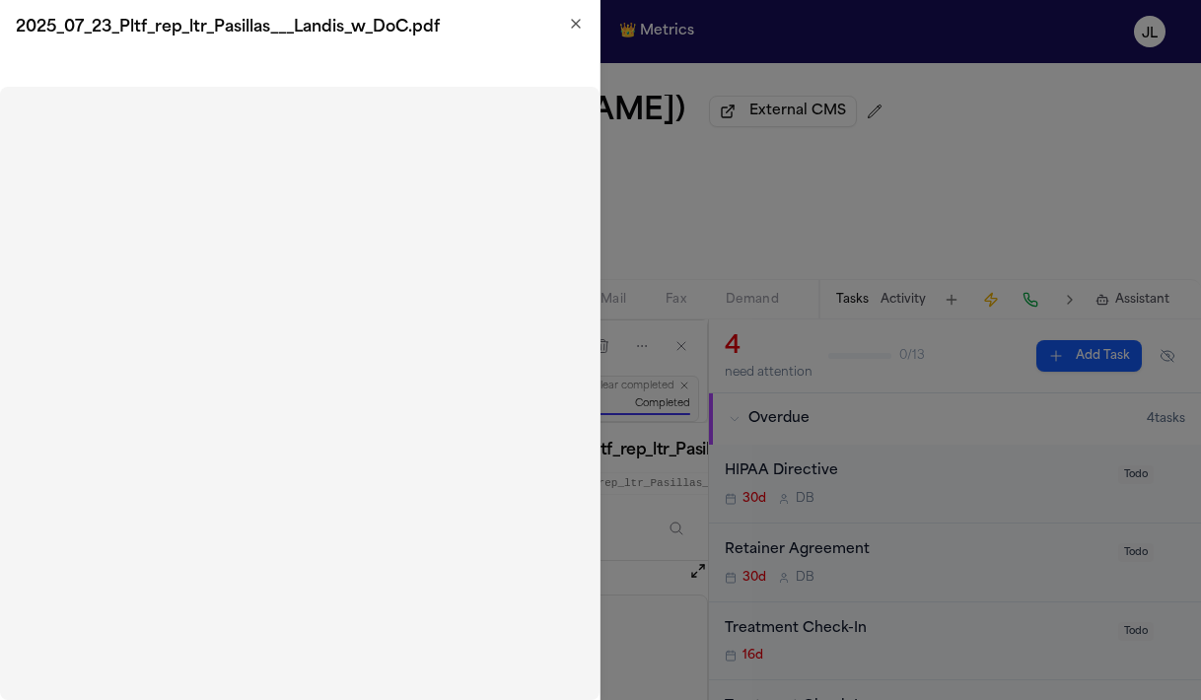
click at [578, 20] on icon "button" at bounding box center [576, 24] width 16 height 16
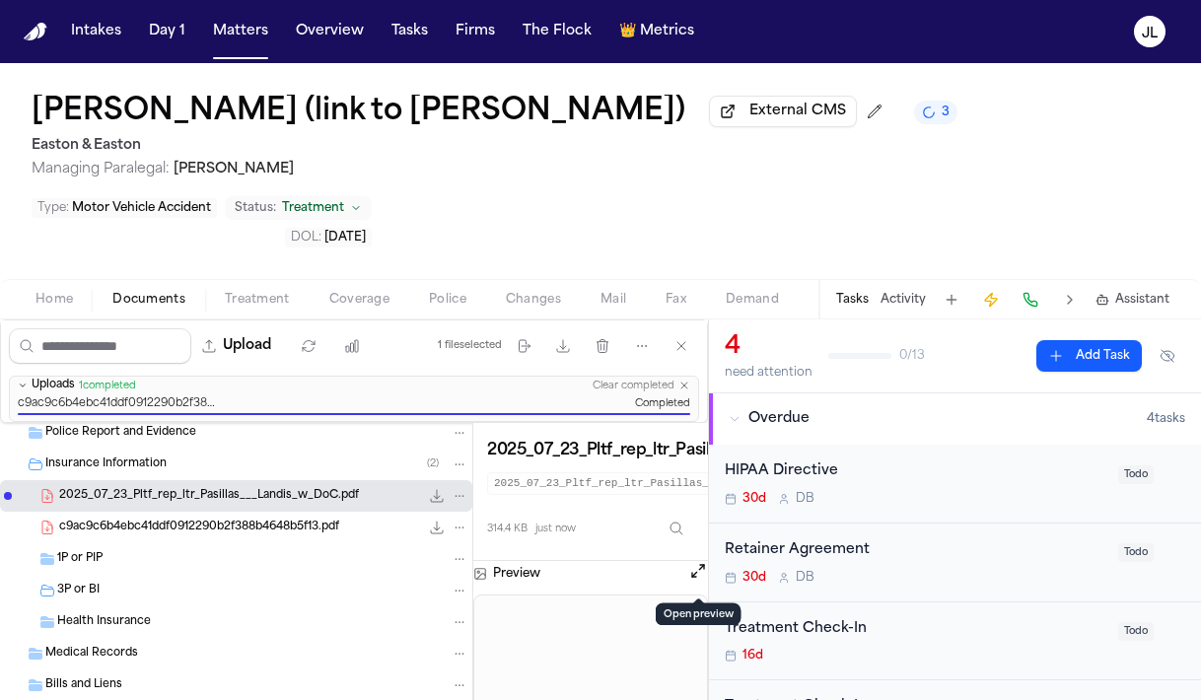
scroll to position [87, 0]
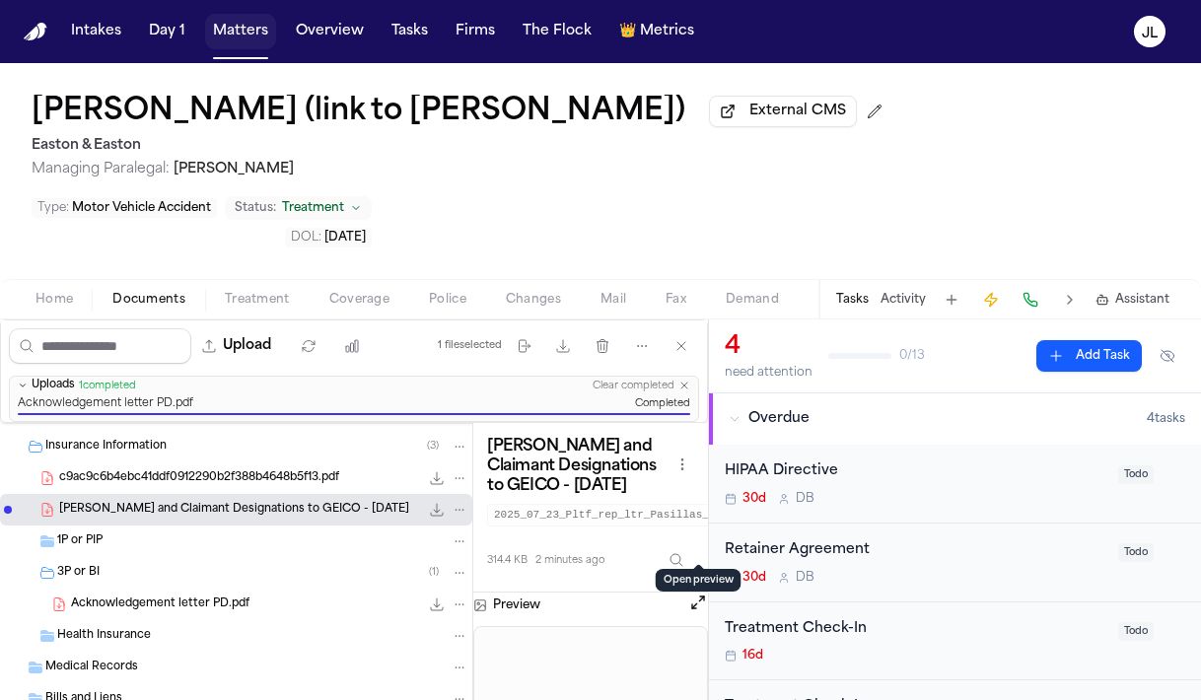
click at [253, 32] on button "Matters" at bounding box center [240, 31] width 71 height 35
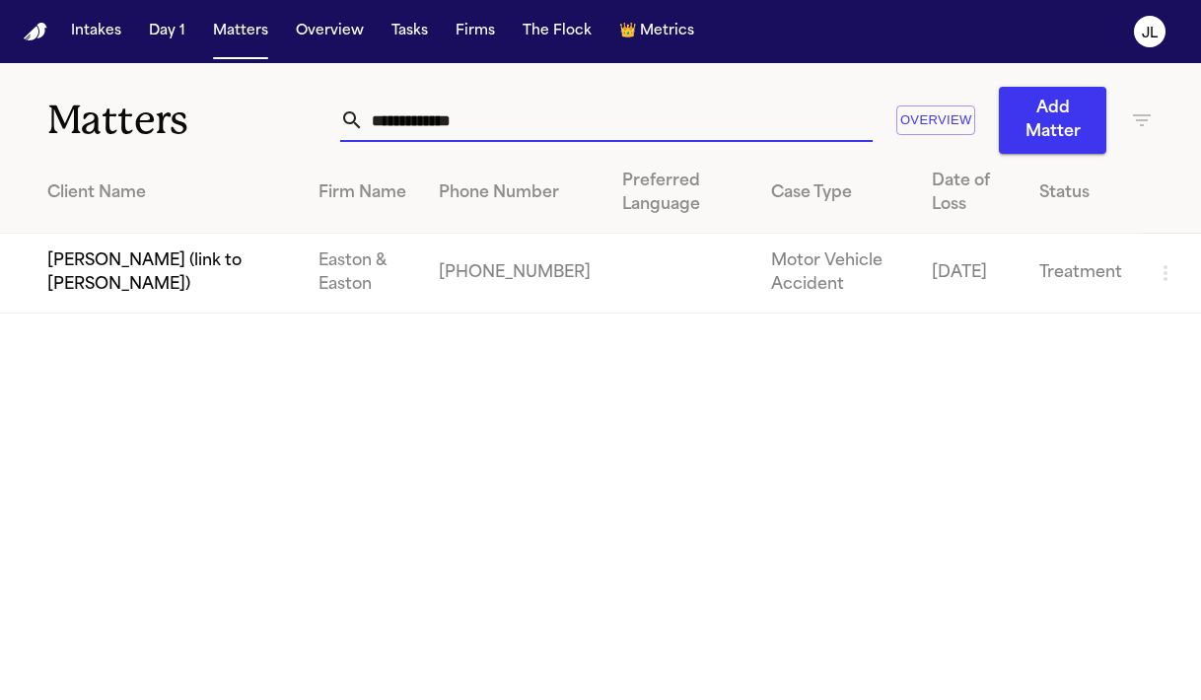
click at [452, 106] on input "**********" at bounding box center [618, 120] width 509 height 43
drag, startPoint x: 511, startPoint y: 128, endPoint x: 328, endPoint y: 124, distance: 182.5
click at [327, 126] on div "**********" at bounding box center [600, 108] width 1201 height 91
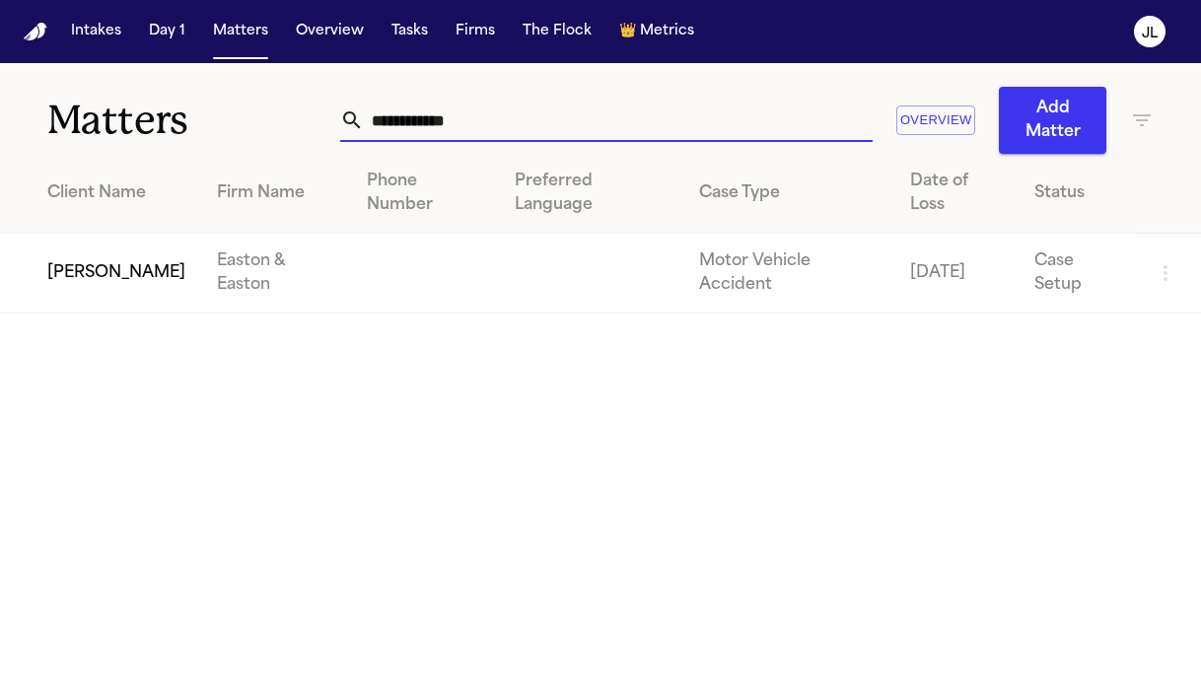
type input "**********"
click at [65, 283] on td "[PERSON_NAME]" at bounding box center [100, 274] width 201 height 80
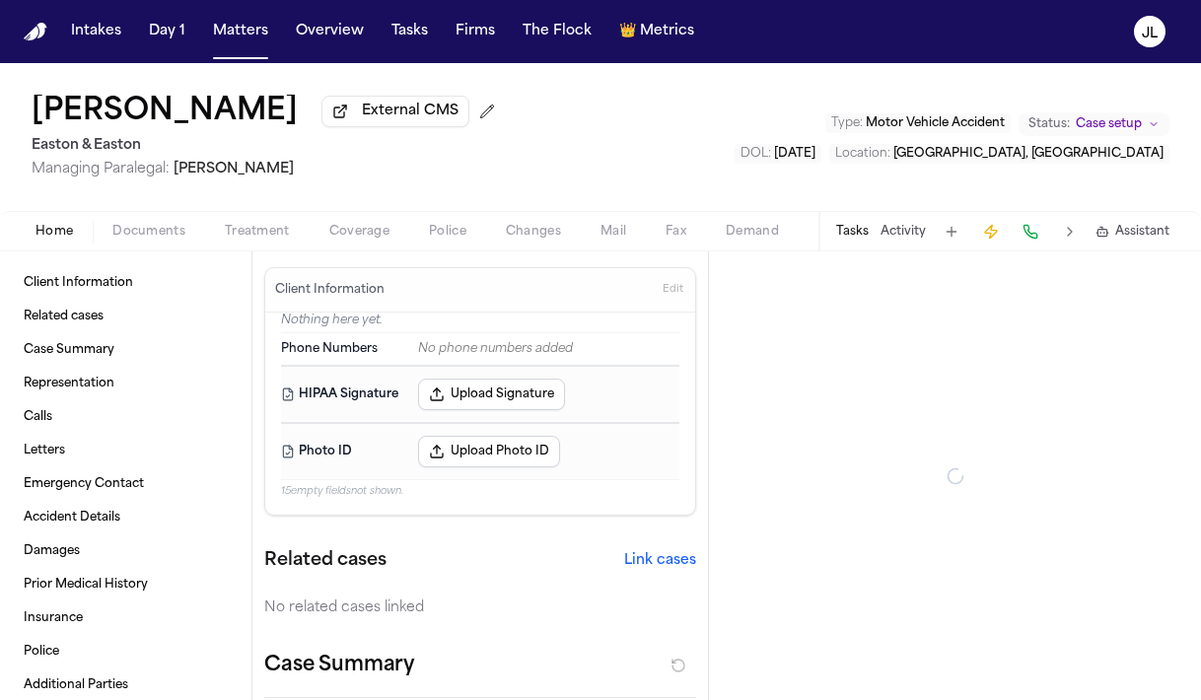
click at [347, 247] on div "Home Documents Treatment Coverage Police Changes Mail Fax Demand Workspaces Art…" at bounding box center [600, 230] width 1201 height 39
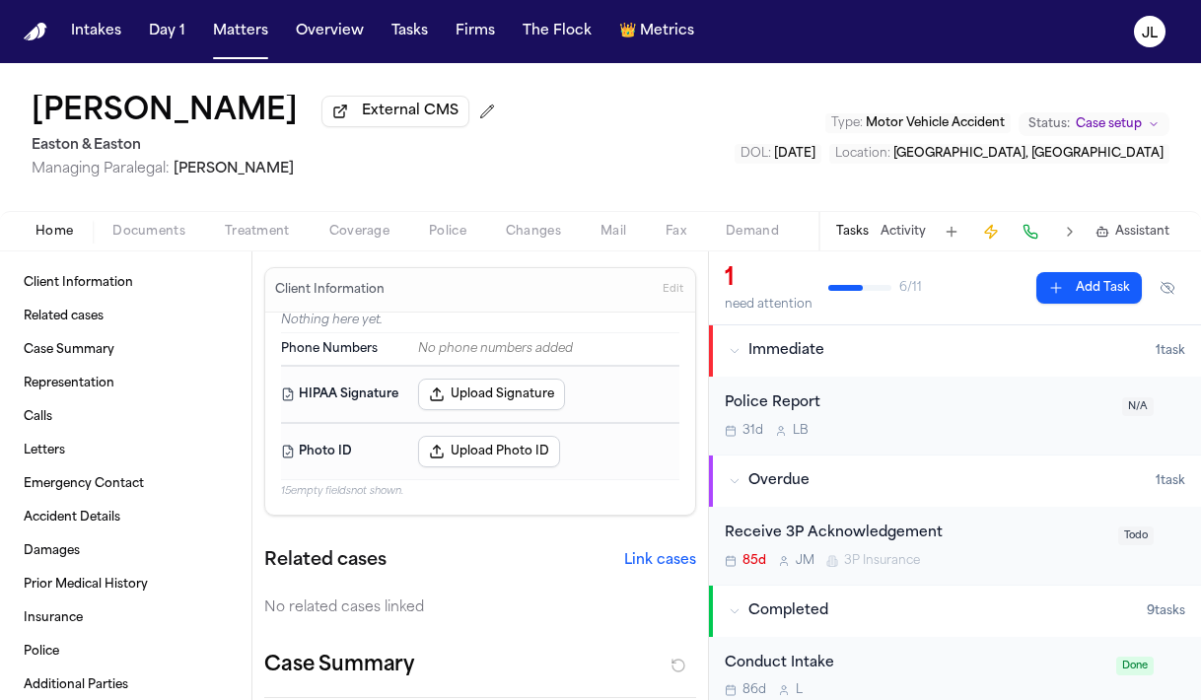
click at [348, 240] on span "Coverage" at bounding box center [359, 232] width 60 height 16
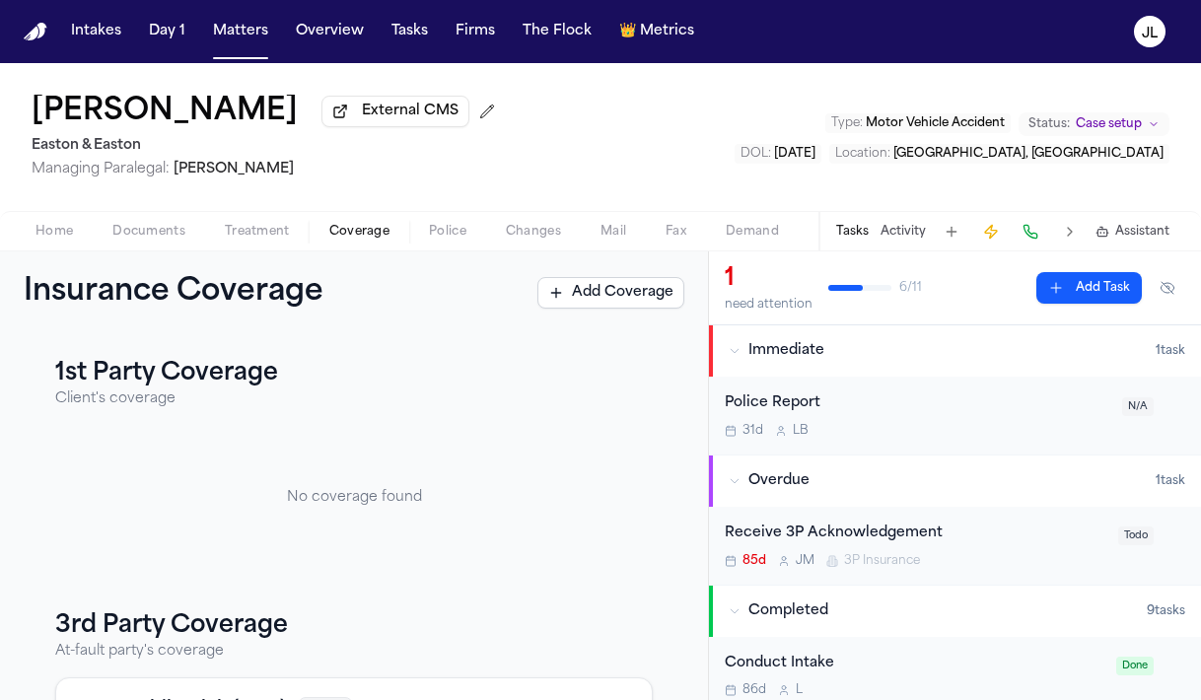
click at [258, 240] on span "Treatment" at bounding box center [257, 232] width 65 height 16
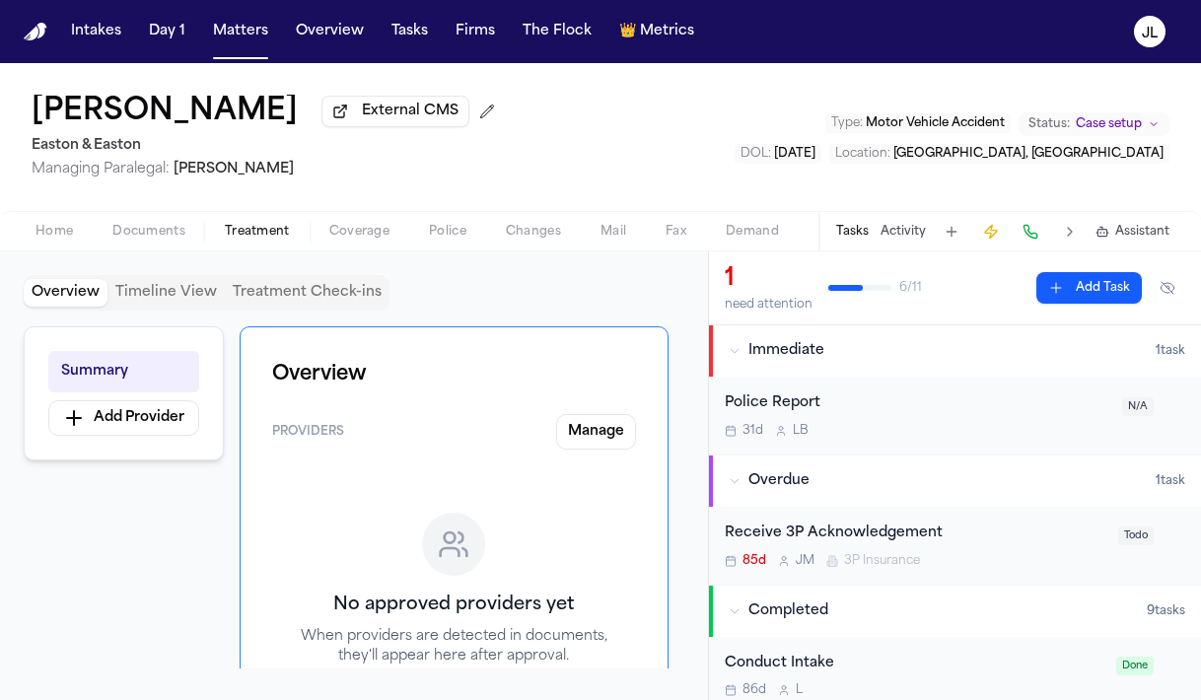
click at [169, 247] on div "Home Documents Treatment Coverage Police Changes Mail Fax Demand Workspaces Art…" at bounding box center [600, 230] width 1201 height 39
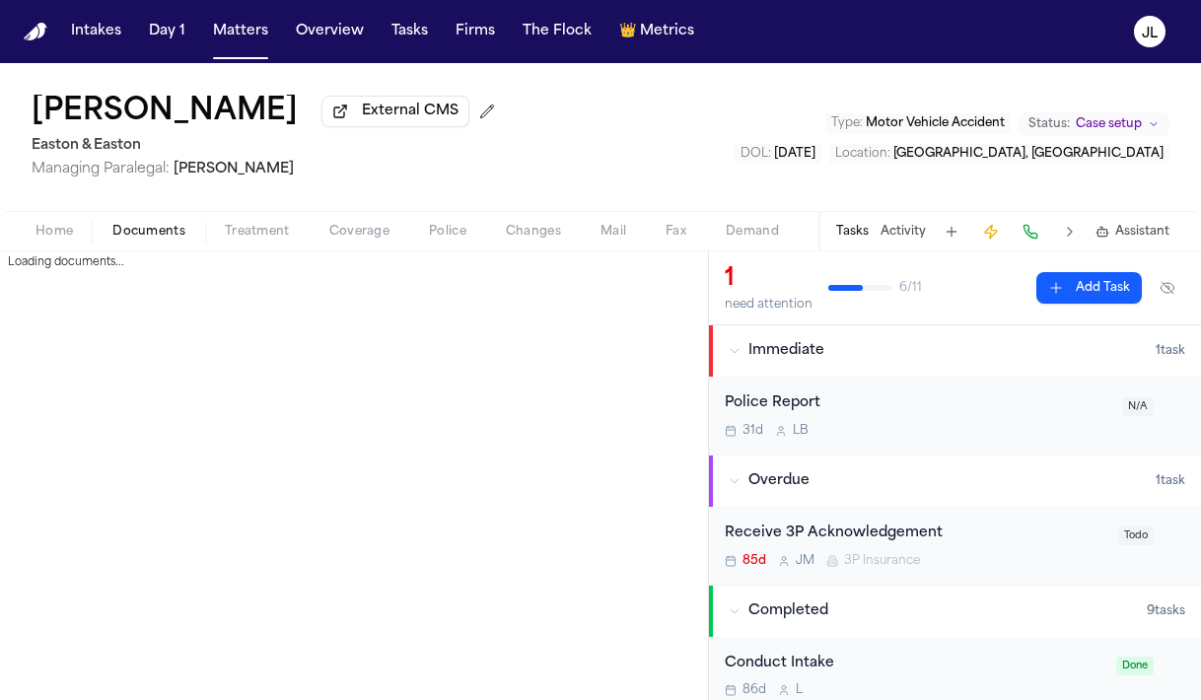
click at [162, 238] on span "Documents" at bounding box center [148, 232] width 73 height 16
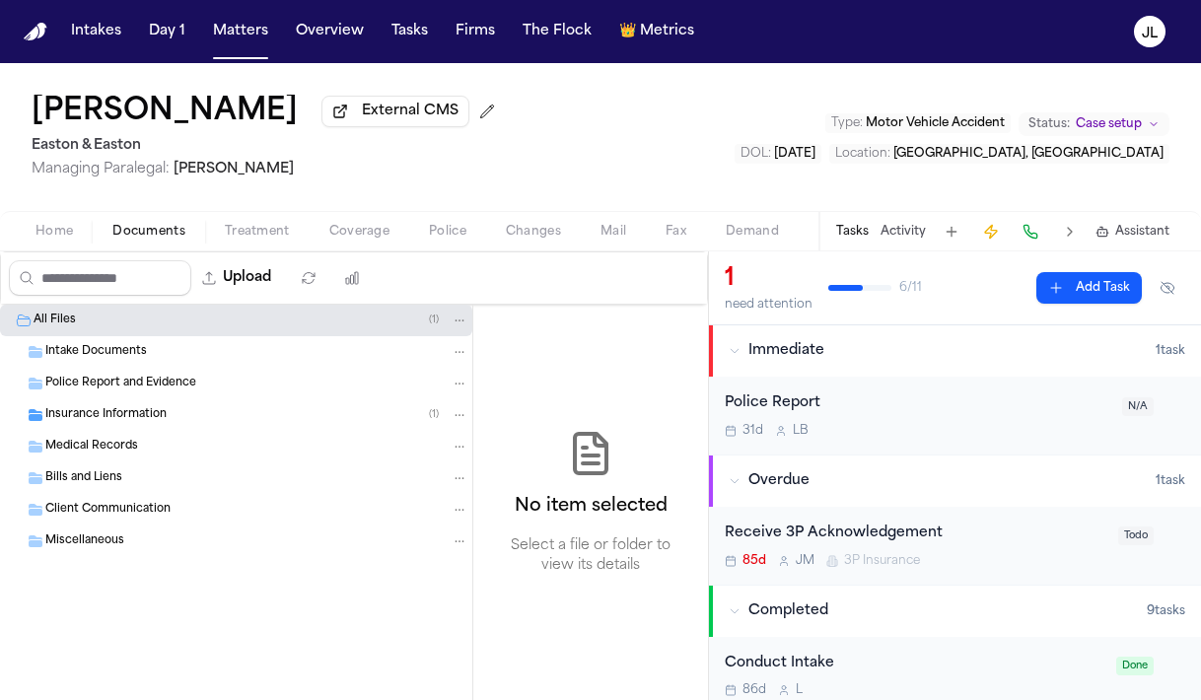
click at [90, 221] on div "Home Documents Treatment Coverage Police Changes Mail Fax Demand Workspaces Art…" at bounding box center [600, 230] width 1201 height 39
click at [78, 235] on button "Home" at bounding box center [54, 232] width 77 height 24
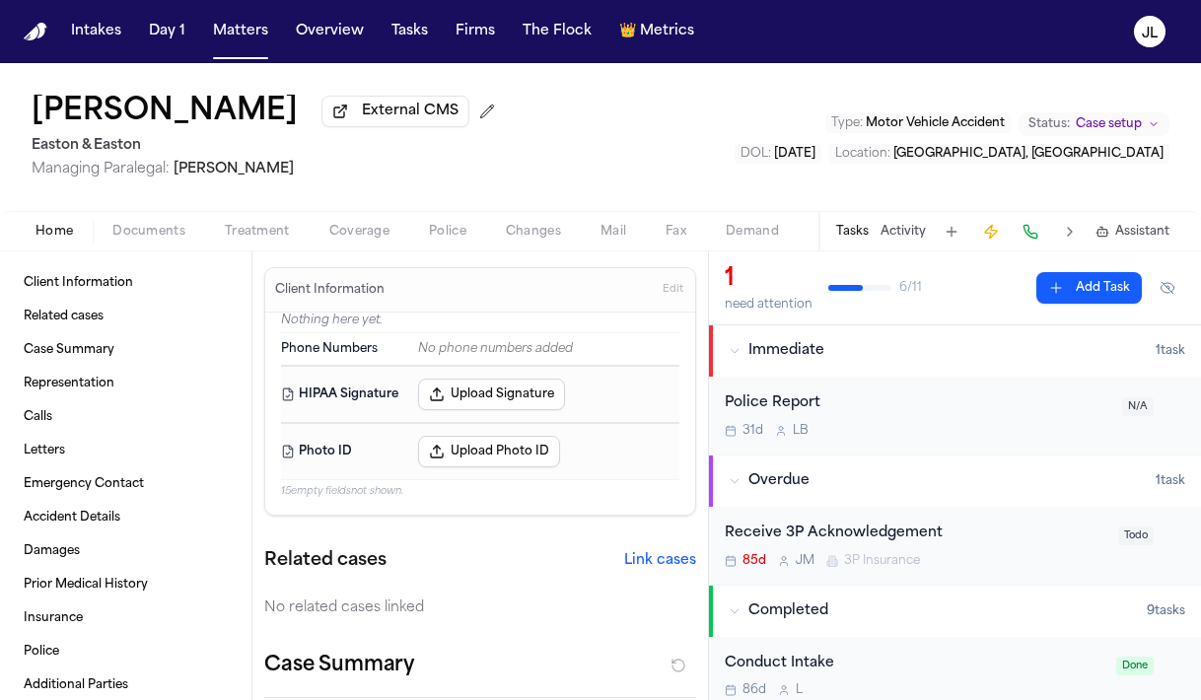
click at [325, 240] on button "Coverage" at bounding box center [360, 232] width 100 height 24
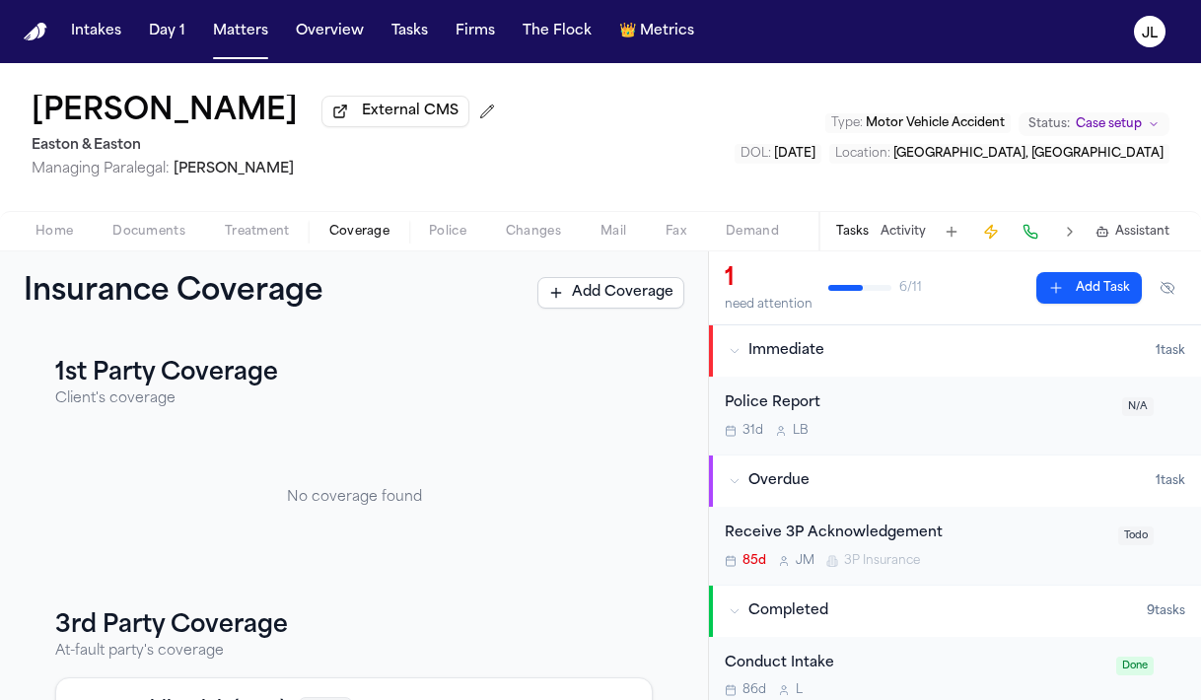
scroll to position [323, 0]
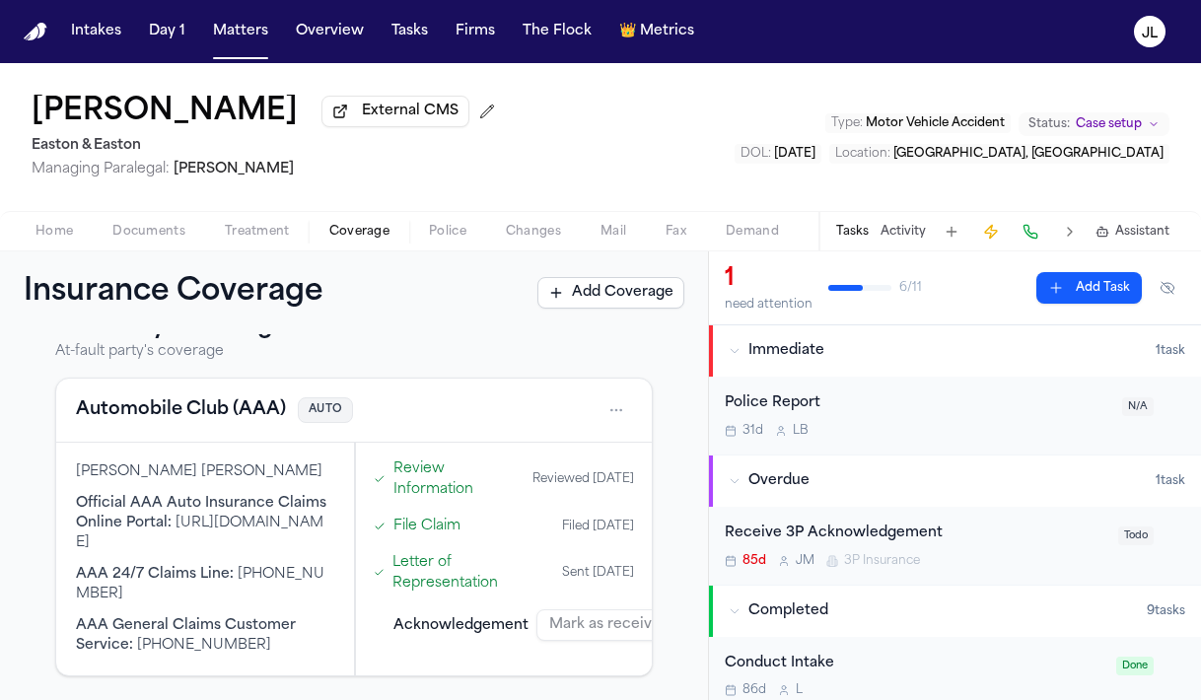
click at [167, 400] on button "Automobile Club (AAA)" at bounding box center [181, 410] width 210 height 28
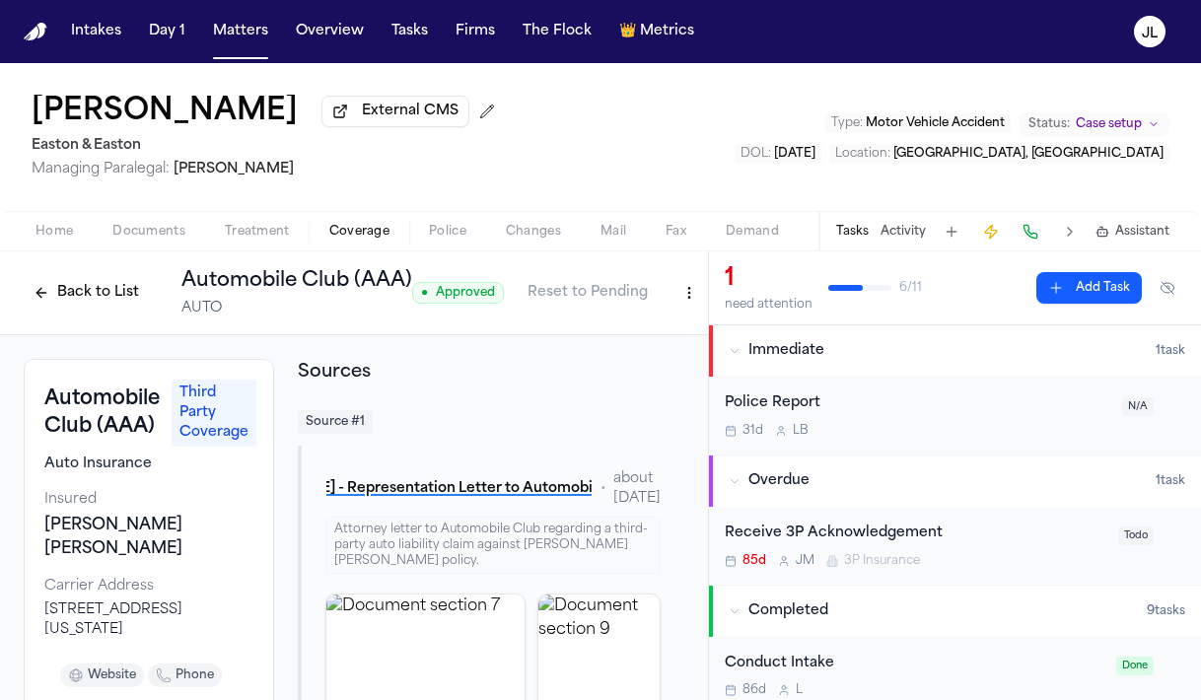
click at [91, 302] on button "Back to List" at bounding box center [86, 293] width 125 height 32
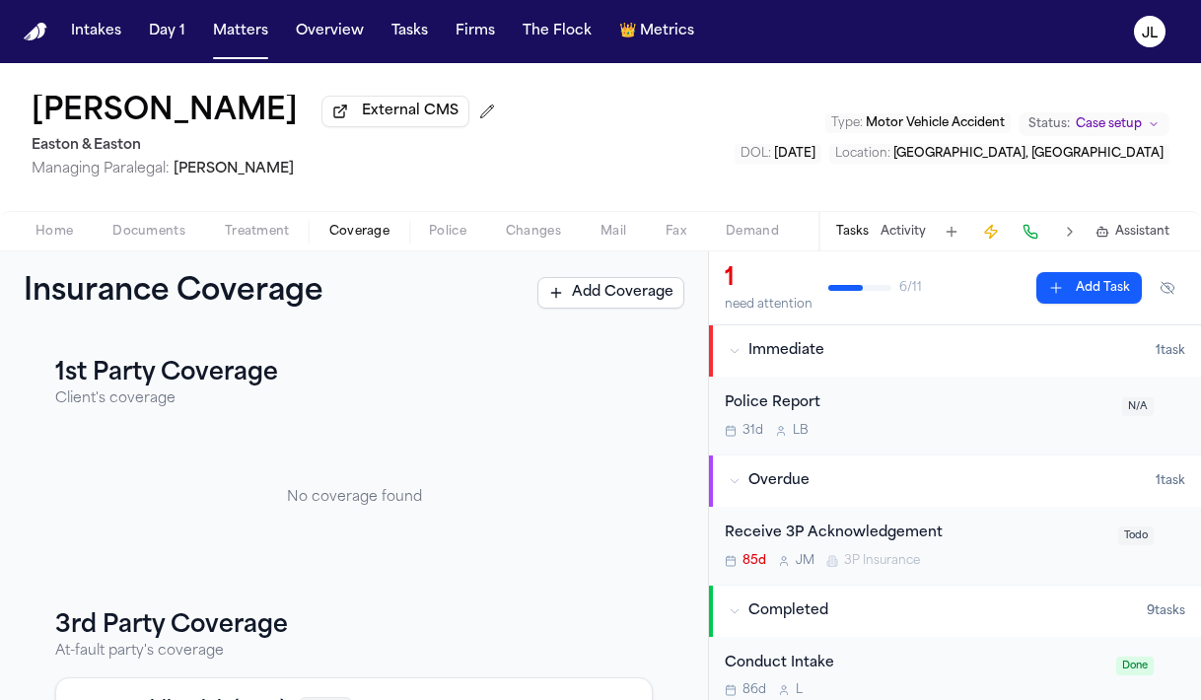
scroll to position [204, 0]
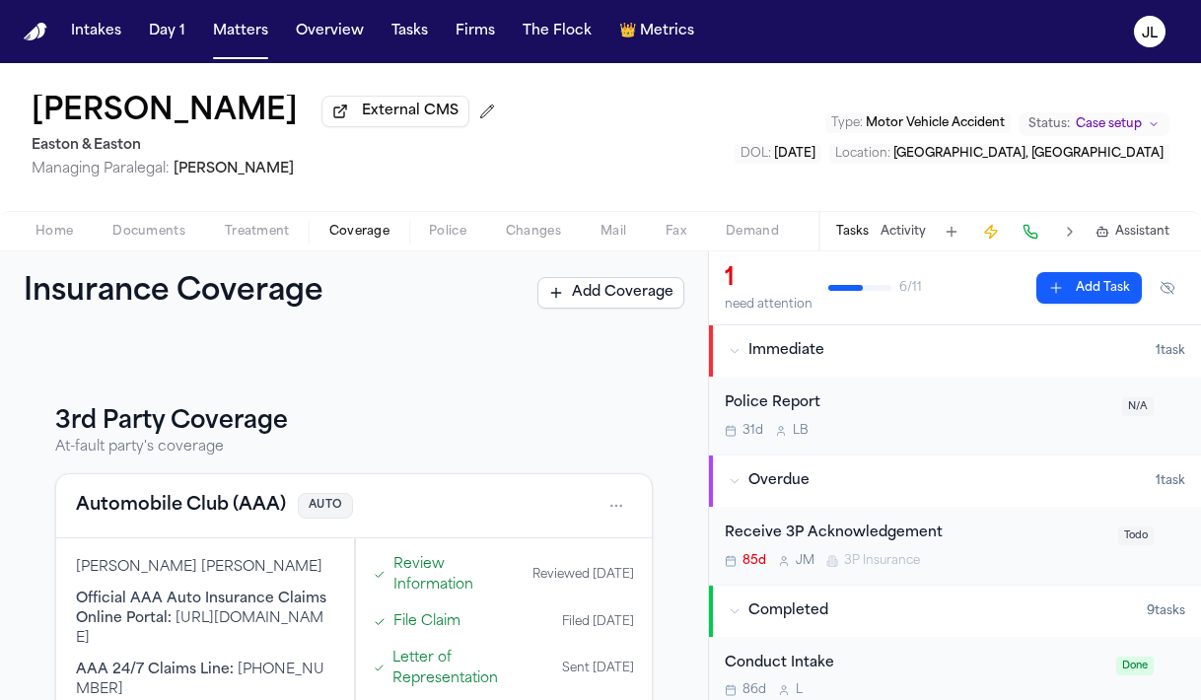
click at [214, 510] on button "Automobile Club (AAA)" at bounding box center [181, 506] width 210 height 28
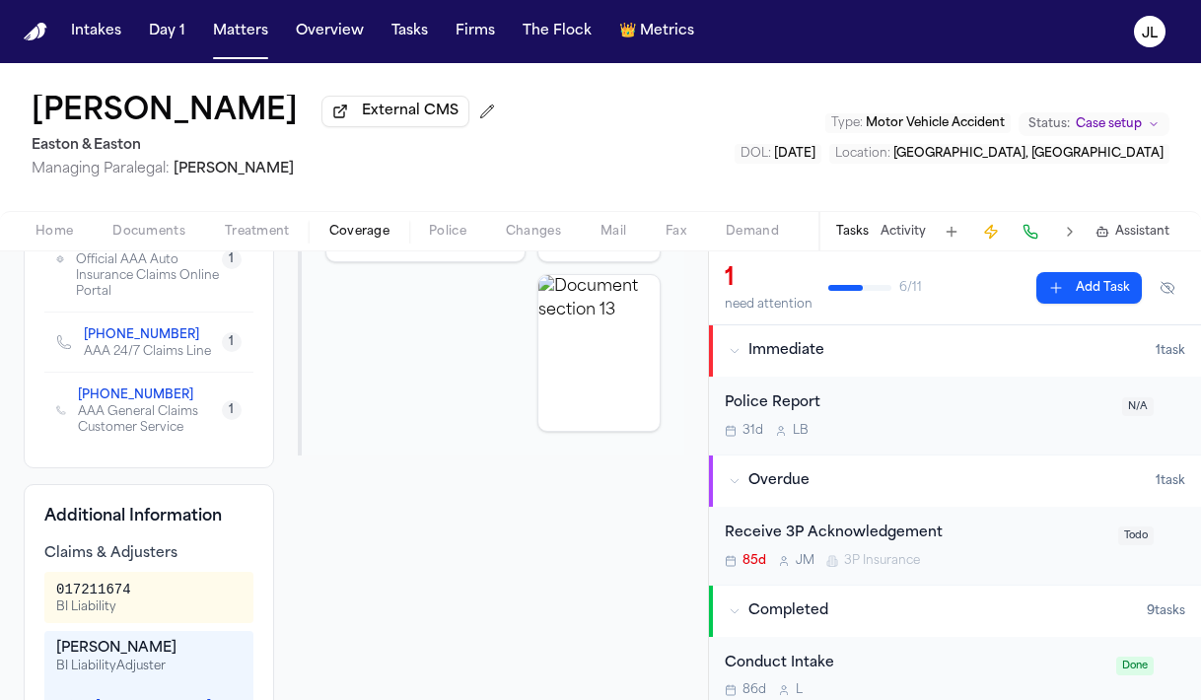
scroll to position [505, 0]
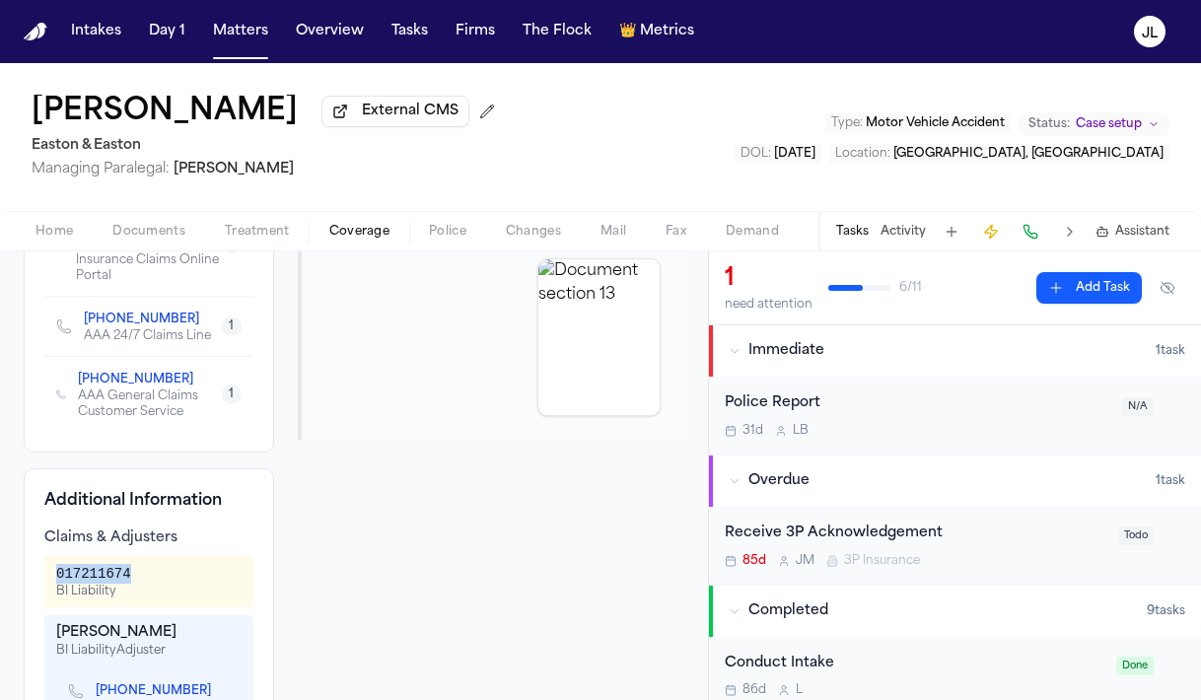
drag, startPoint x: 153, startPoint y: 538, endPoint x: 52, endPoint y: 540, distance: 100.6
click at [52, 556] on div "017211674 BI Liability" at bounding box center [148, 581] width 209 height 51
copy div "017211674"
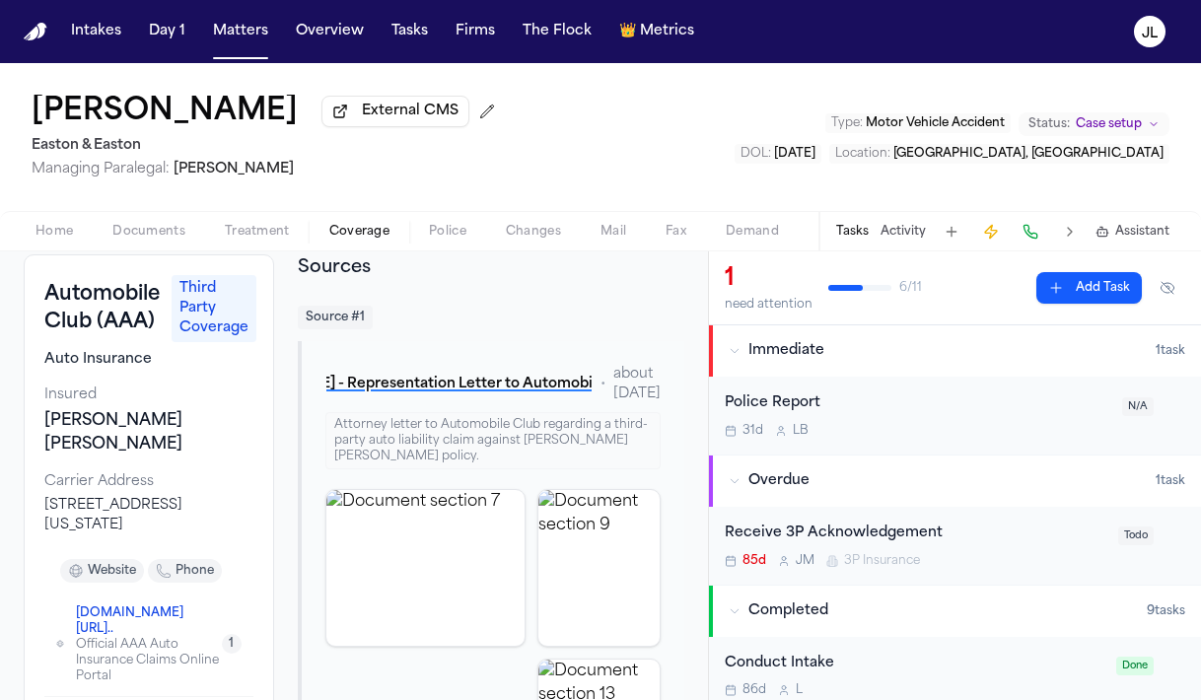
scroll to position [0, 0]
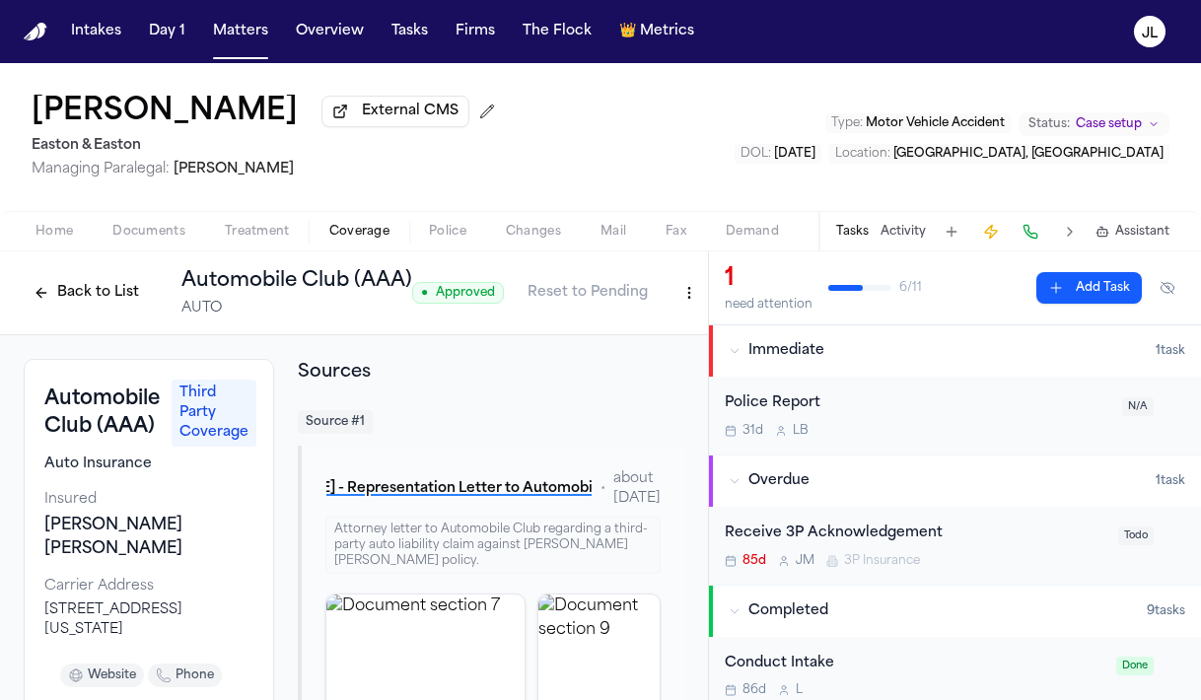
click at [79, 284] on button "Back to List" at bounding box center [86, 293] width 125 height 32
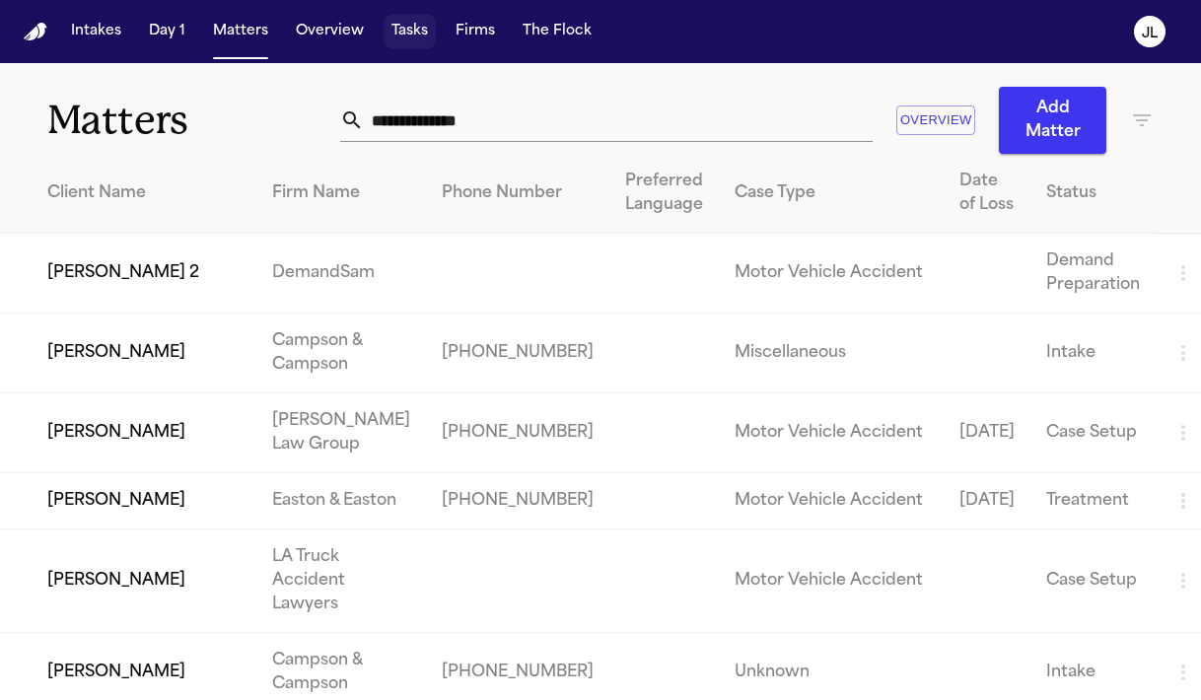
click at [415, 28] on button "Tasks" at bounding box center [410, 31] width 52 height 35
click at [401, 41] on button "Tasks" at bounding box center [410, 31] width 52 height 35
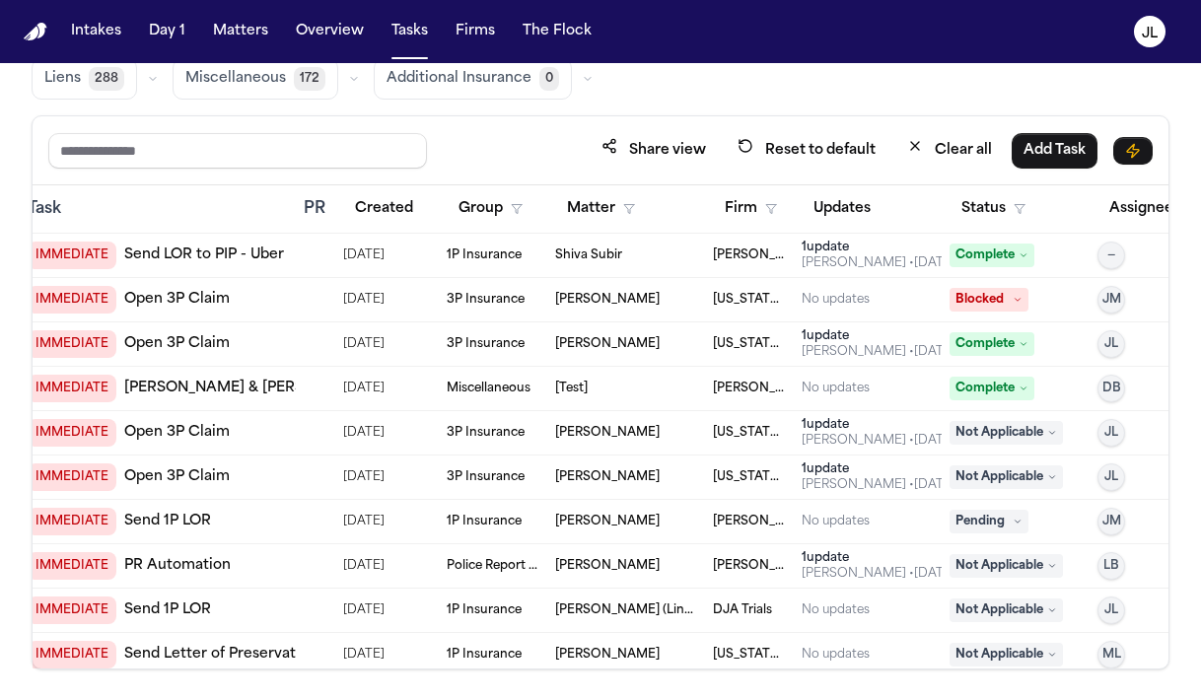
scroll to position [0, 259]
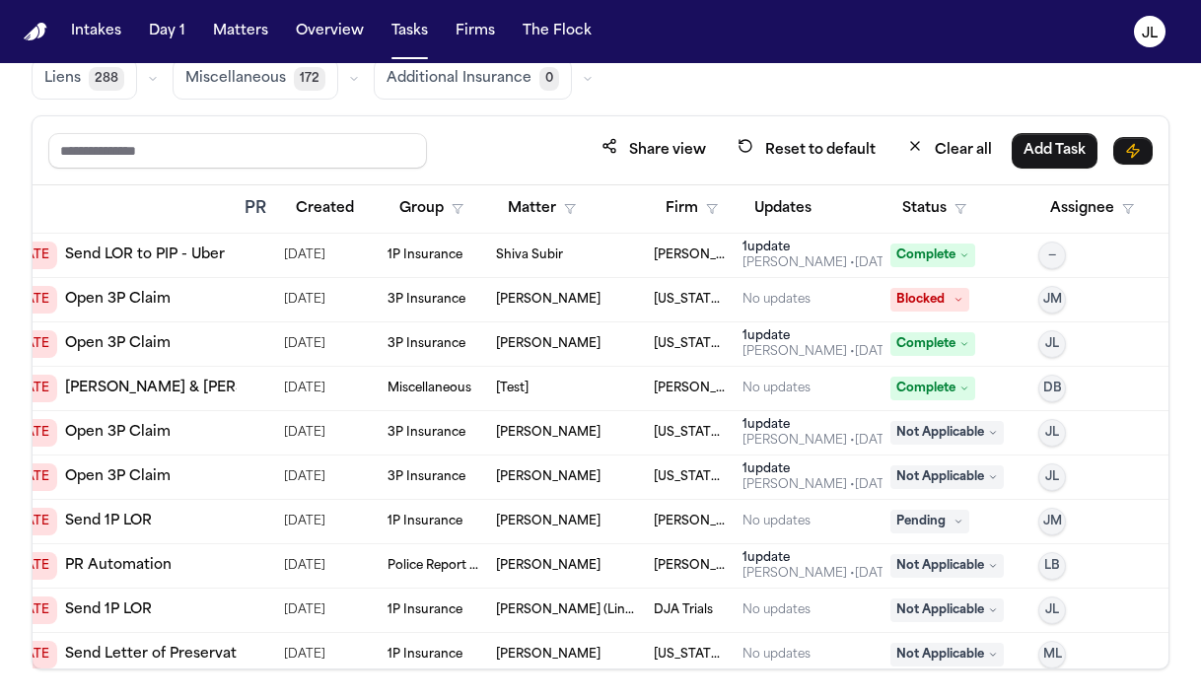
click at [935, 222] on button "Status" at bounding box center [934, 208] width 88 height 35
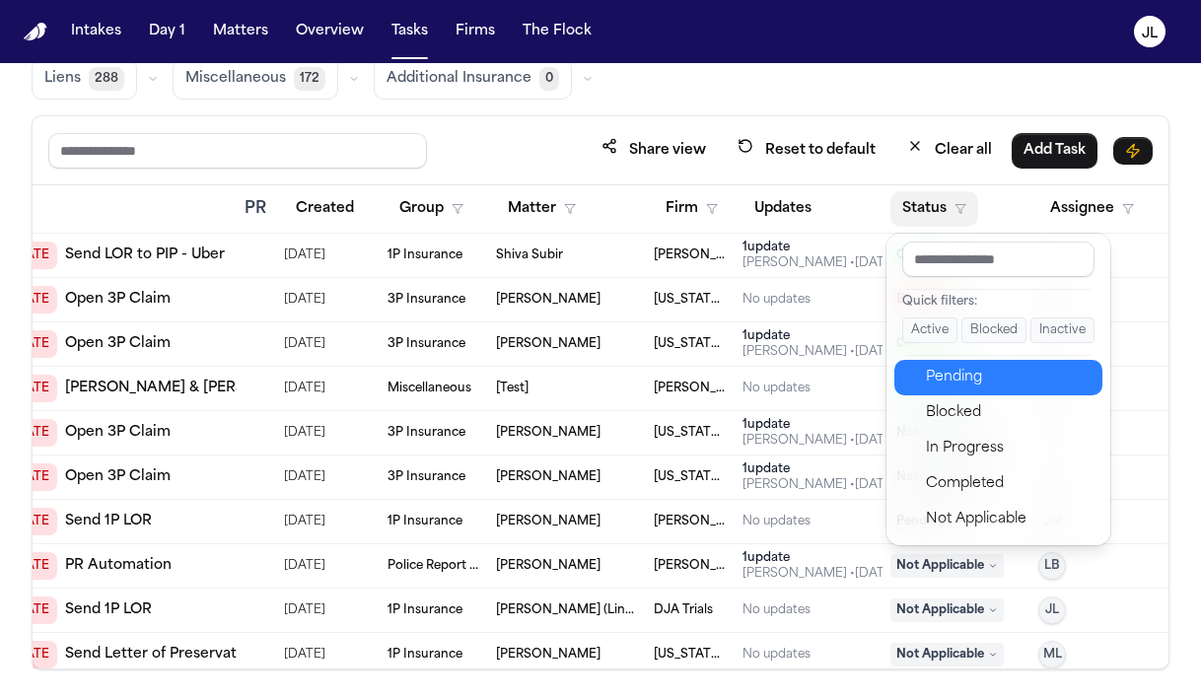
click at [950, 380] on div "Pending" at bounding box center [1008, 378] width 165 height 24
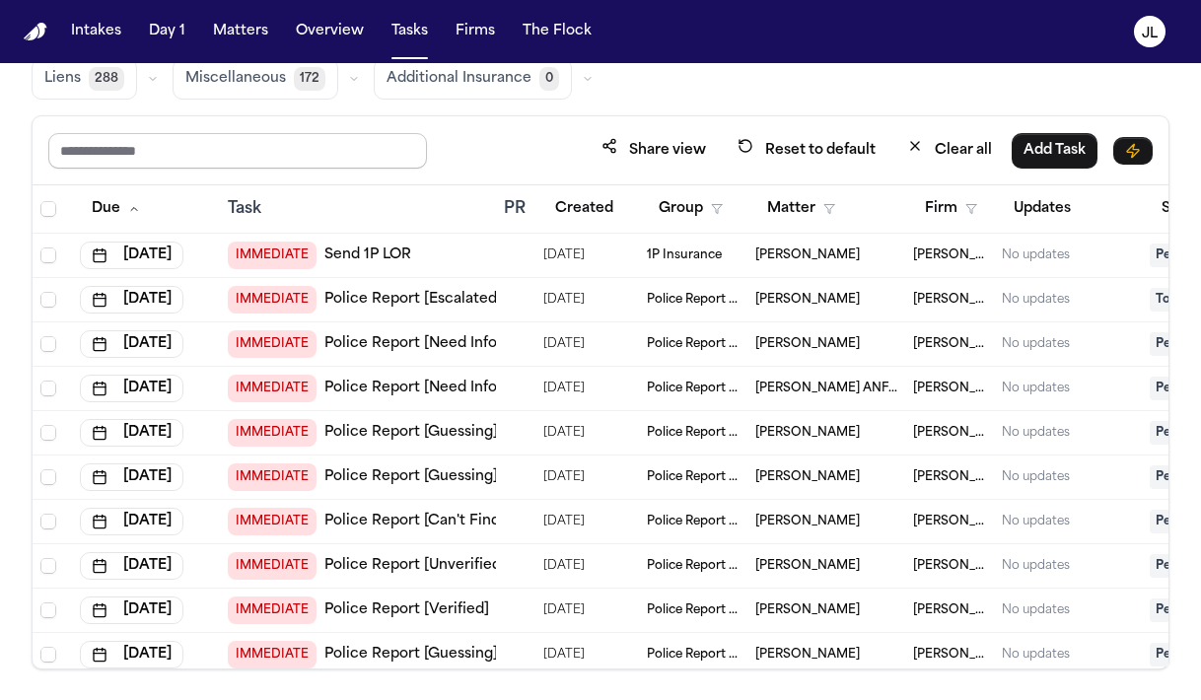
click at [258, 158] on input "text" at bounding box center [237, 150] width 379 height 35
type input "****"
